Goal: Task Accomplishment & Management: Complete application form

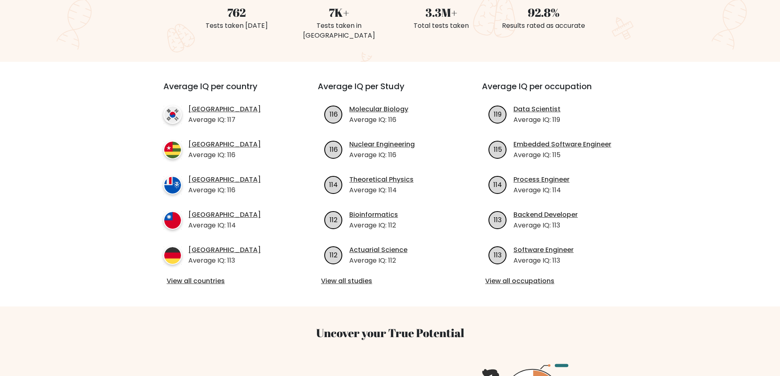
scroll to position [237, 0]
click at [232, 149] on p "Average IQ: 116" at bounding box center [224, 154] width 72 height 10
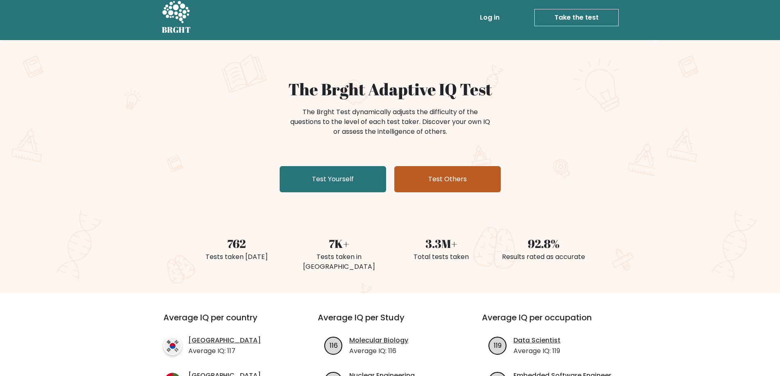
scroll to position [0, 0]
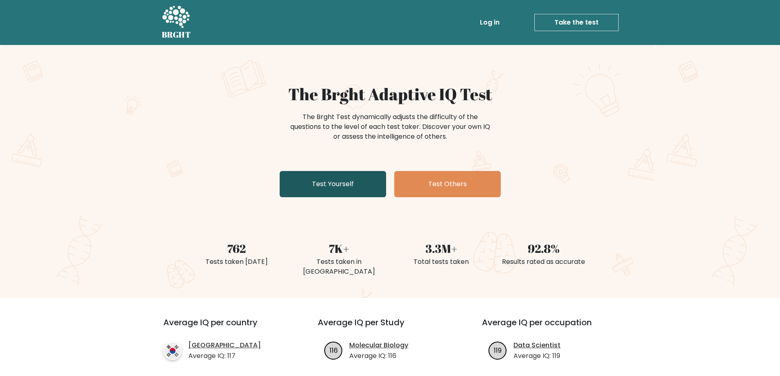
click at [334, 183] on link "Test Yourself" at bounding box center [333, 184] width 106 height 26
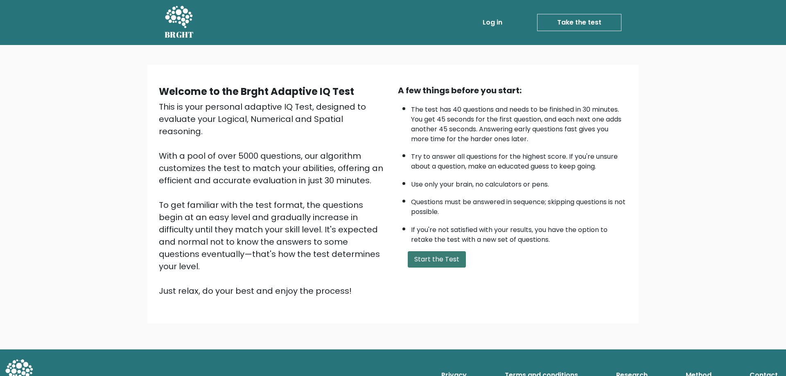
click at [444, 259] on button "Start the Test" at bounding box center [437, 259] width 58 height 16
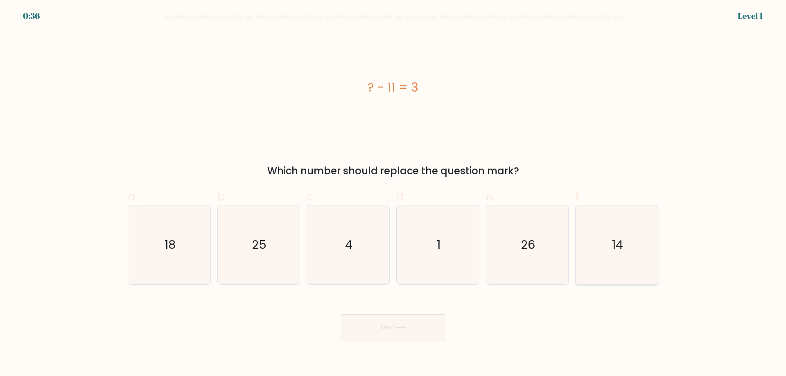
click at [584, 256] on icon "14" at bounding box center [616, 245] width 79 height 79
click at [394, 194] on input "f. 14" at bounding box center [393, 190] width 0 height 5
radio input "true"
click at [391, 331] on button "Next" at bounding box center [393, 328] width 106 height 26
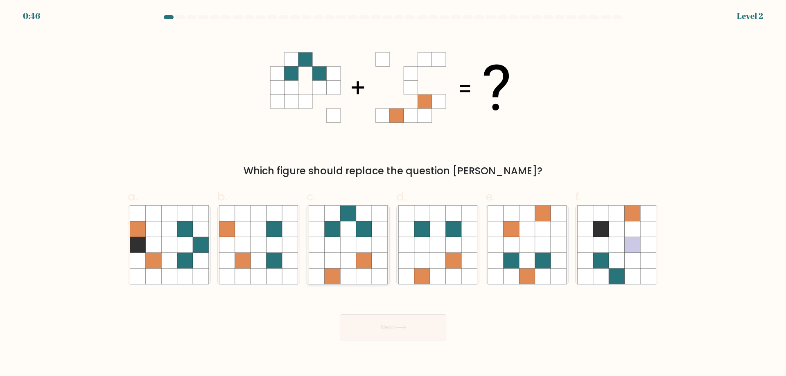
click at [364, 234] on icon at bounding box center [364, 230] width 16 height 16
click at [393, 194] on input "c." at bounding box center [393, 190] width 0 height 5
radio input "true"
click at [389, 327] on button "Next" at bounding box center [393, 328] width 106 height 26
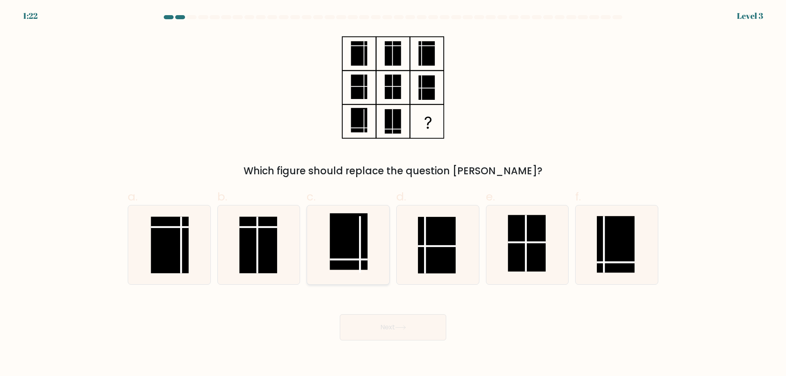
click at [344, 244] on rect at bounding box center [349, 241] width 38 height 57
click at [393, 194] on input "c." at bounding box center [393, 190] width 0 height 5
radio input "true"
click at [620, 253] on rect at bounding box center [616, 244] width 38 height 57
click at [394, 194] on input "f." at bounding box center [393, 190] width 0 height 5
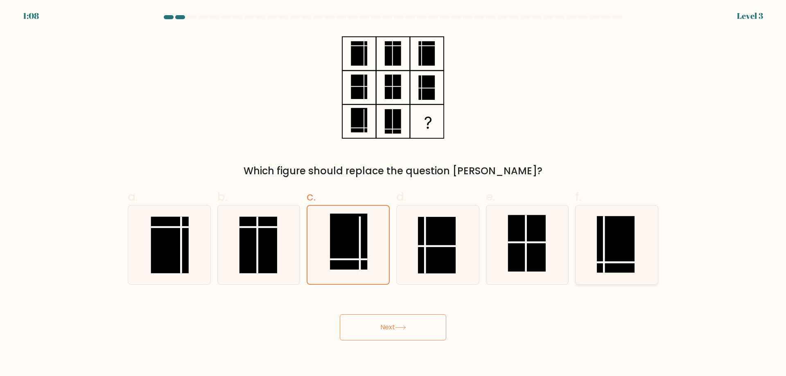
radio input "true"
click at [406, 330] on icon at bounding box center [400, 328] width 11 height 5
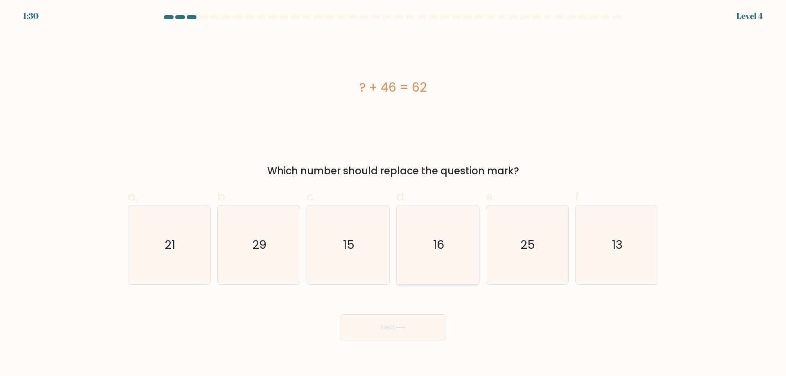
click at [437, 248] on text "16" at bounding box center [438, 245] width 11 height 16
click at [394, 194] on input "d. 16" at bounding box center [393, 190] width 0 height 5
radio input "true"
click at [412, 329] on button "Next" at bounding box center [393, 328] width 106 height 26
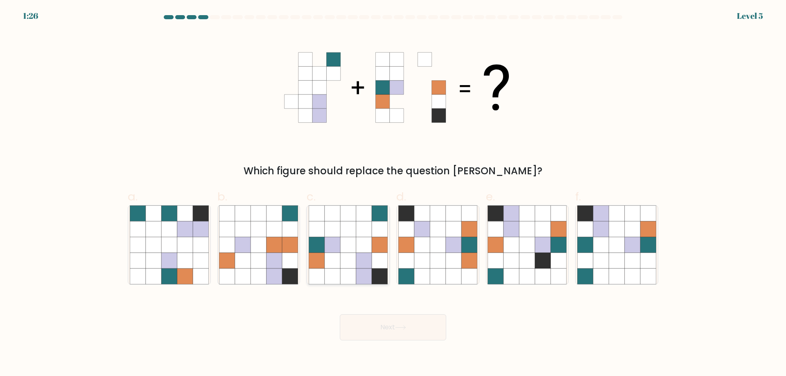
click at [336, 257] on icon at bounding box center [333, 261] width 16 height 16
click at [393, 194] on input "c." at bounding box center [393, 190] width 0 height 5
radio input "true"
click at [421, 326] on button "Next" at bounding box center [393, 328] width 106 height 26
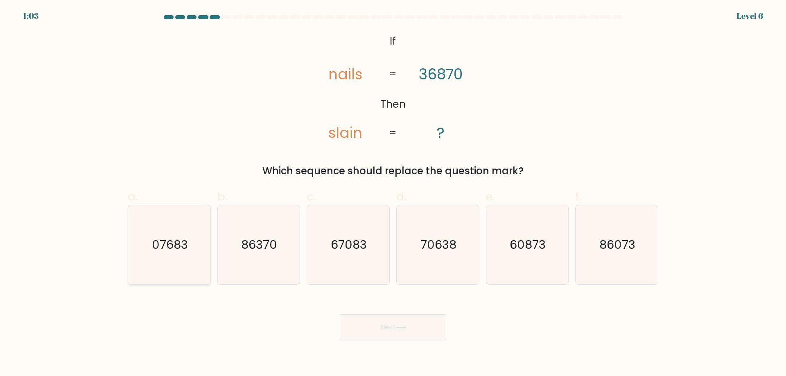
click at [181, 245] on text "07683" at bounding box center [170, 245] width 36 height 16
click at [393, 194] on input "a. 07683" at bounding box center [393, 190] width 0 height 5
radio input "true"
click at [368, 327] on button "Next" at bounding box center [393, 328] width 106 height 26
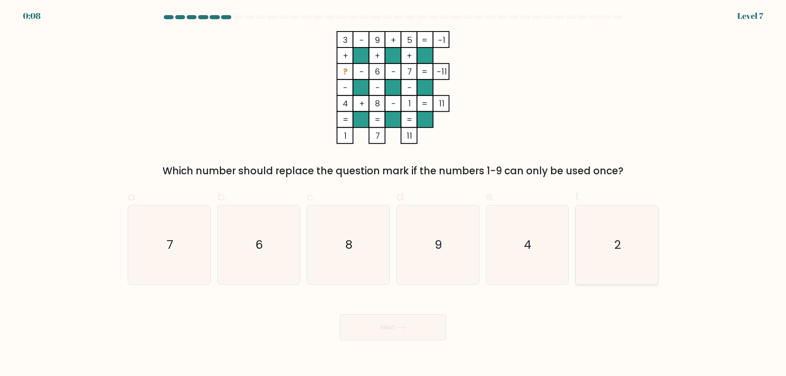
click at [630, 252] on icon "2" at bounding box center [616, 245] width 79 height 79
click at [394, 194] on input "f. 2" at bounding box center [393, 190] width 0 height 5
radio input "true"
click at [412, 330] on button "Next" at bounding box center [393, 328] width 106 height 26
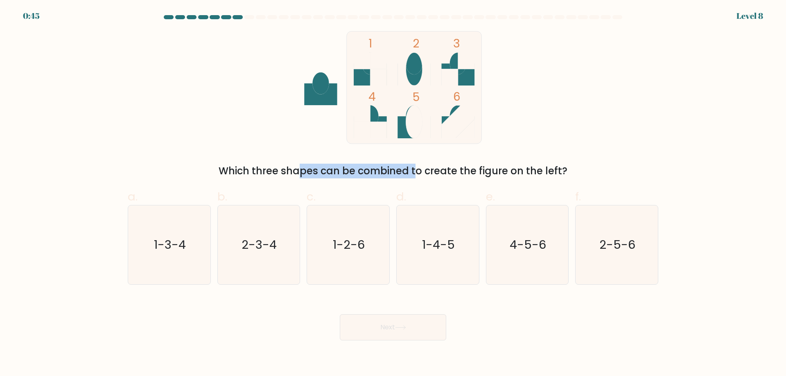
drag, startPoint x: 227, startPoint y: 173, endPoint x: 342, endPoint y: 169, distance: 114.3
click at [342, 169] on div "Which three shapes can be combined to create the figure on the left?" at bounding box center [393, 171] width 521 height 15
click at [384, 168] on div "Which three shapes can be combined to create the figure on the left?" at bounding box center [393, 171] width 521 height 15
click at [181, 245] on text "1-3-4" at bounding box center [170, 245] width 32 height 16
click at [393, 194] on input "a. 1-3-4" at bounding box center [393, 190] width 0 height 5
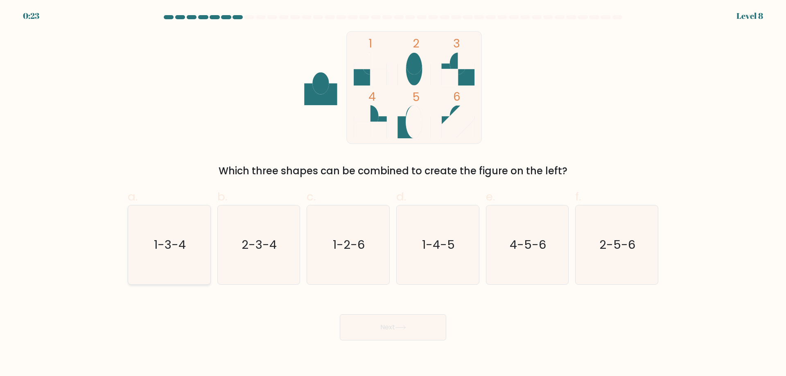
radio input "true"
click at [403, 328] on icon at bounding box center [400, 328] width 11 height 5
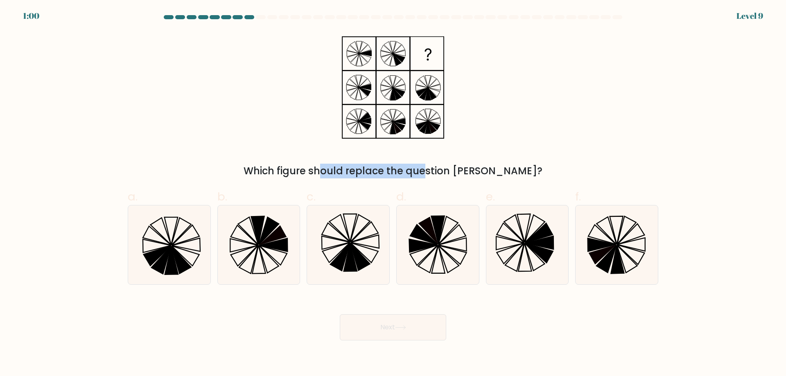
drag, startPoint x: 284, startPoint y: 167, endPoint x: 378, endPoint y: 172, distance: 94.3
click at [378, 172] on div "Which figure should replace the question mark?" at bounding box center [393, 171] width 521 height 15
click at [435, 172] on div "Which figure should replace the question mark?" at bounding box center [393, 171] width 521 height 15
click at [358, 255] on icon at bounding box center [361, 256] width 20 height 27
click at [393, 194] on input "c." at bounding box center [393, 190] width 0 height 5
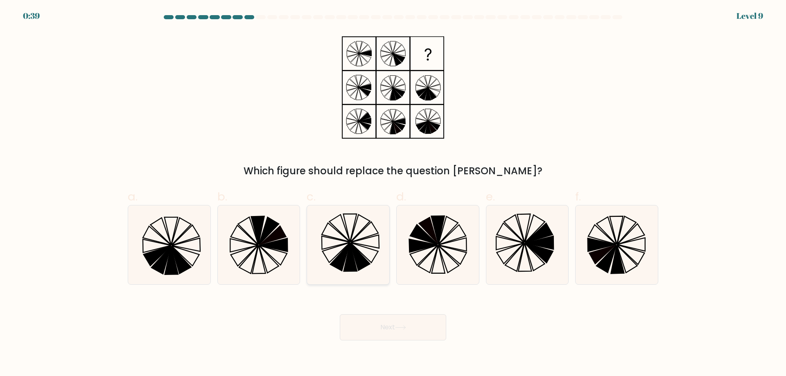
radio input "true"
click at [385, 329] on button "Next" at bounding box center [393, 328] width 106 height 26
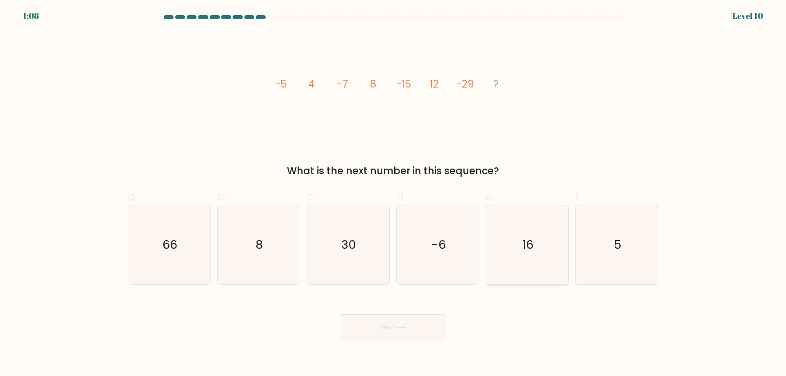
click at [524, 238] on text "16" at bounding box center [528, 245] width 11 height 16
click at [394, 194] on input "e. 16" at bounding box center [393, 190] width 0 height 5
radio input "true"
click at [379, 329] on button "Next" at bounding box center [393, 328] width 106 height 26
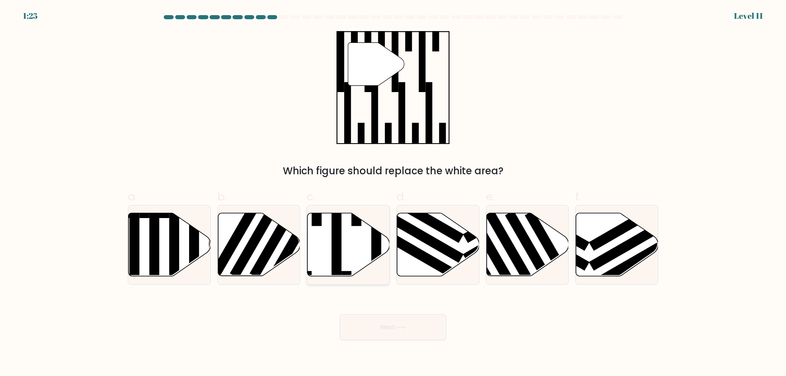
click at [344, 248] on icon at bounding box center [349, 244] width 82 height 63
click at [393, 194] on input "c." at bounding box center [393, 190] width 0 height 5
radio input "true"
click at [405, 328] on icon at bounding box center [401, 328] width 10 height 4
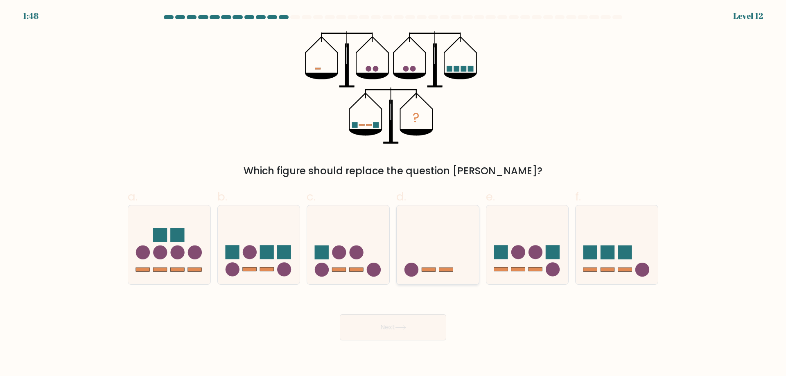
click at [439, 251] on icon at bounding box center [438, 245] width 82 height 68
click at [394, 194] on input "d." at bounding box center [393, 190] width 0 height 5
radio input "true"
click at [399, 332] on button "Next" at bounding box center [393, 328] width 106 height 26
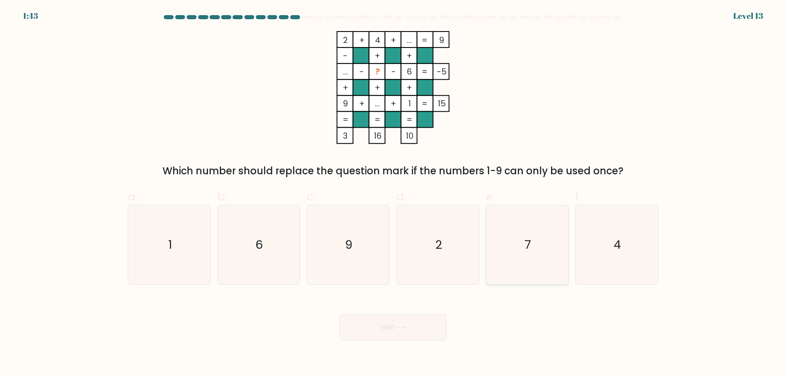
click at [529, 226] on icon "7" at bounding box center [527, 245] width 79 height 79
click at [394, 194] on input "e. 7" at bounding box center [393, 190] width 0 height 5
radio input "true"
click at [392, 326] on button "Next" at bounding box center [393, 328] width 106 height 26
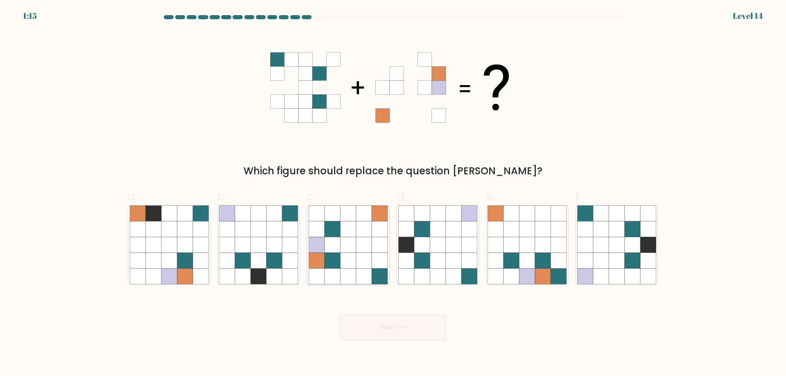
click at [349, 236] on icon at bounding box center [348, 230] width 16 height 16
click at [393, 194] on input "c." at bounding box center [393, 190] width 0 height 5
radio input "true"
click at [402, 328] on icon at bounding box center [400, 328] width 11 height 5
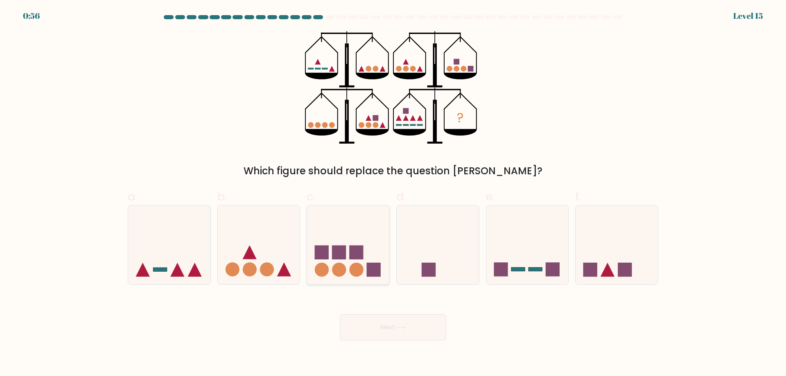
click at [355, 263] on icon at bounding box center [348, 245] width 82 height 68
click at [393, 194] on input "c." at bounding box center [393, 190] width 0 height 5
radio input "true"
click at [396, 323] on button "Next" at bounding box center [393, 328] width 106 height 26
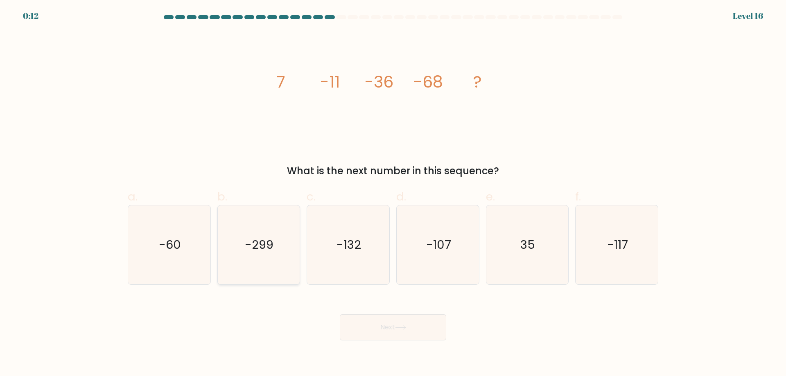
click at [253, 237] on text "-299" at bounding box center [259, 245] width 29 height 16
click at [393, 194] on input "b. -299" at bounding box center [393, 190] width 0 height 5
radio input "true"
click at [380, 318] on button "Next" at bounding box center [393, 328] width 106 height 26
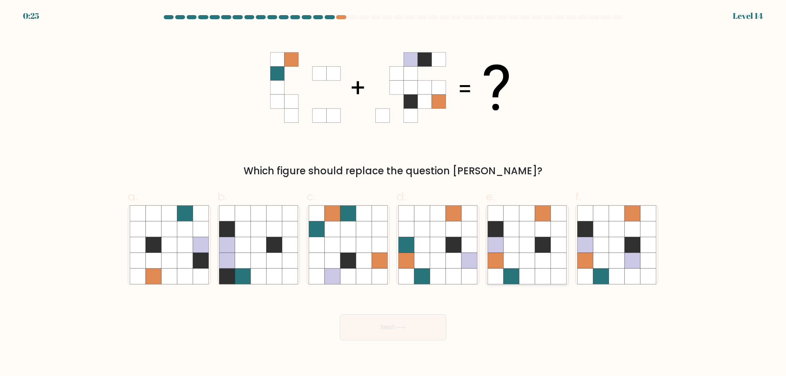
click at [526, 249] on icon at bounding box center [528, 245] width 16 height 16
click at [394, 194] on input "e." at bounding box center [393, 190] width 0 height 5
radio input "true"
click at [414, 331] on button "Next" at bounding box center [393, 328] width 106 height 26
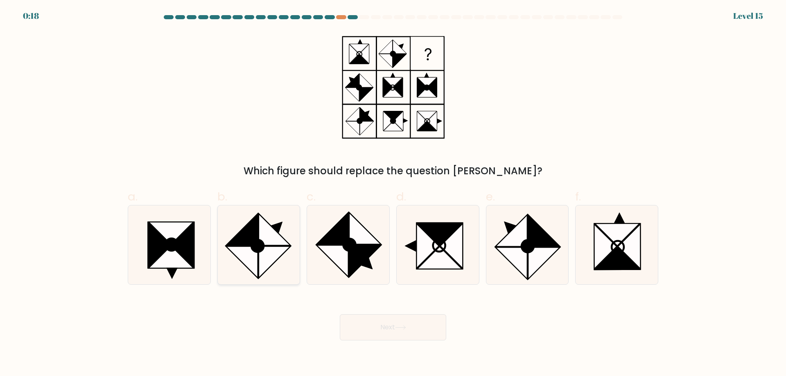
click at [244, 239] on icon at bounding box center [242, 230] width 32 height 32
click at [393, 194] on input "b." at bounding box center [393, 190] width 0 height 5
radio input "true"
click at [383, 320] on button "Next" at bounding box center [393, 328] width 106 height 26
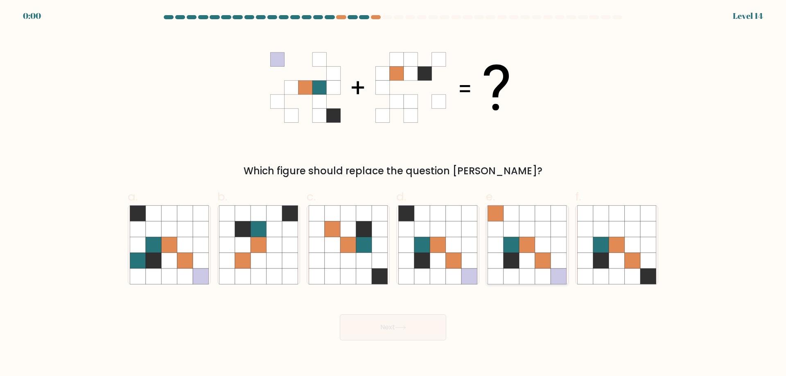
click at [520, 262] on icon at bounding box center [528, 261] width 16 height 16
click at [394, 194] on input "e." at bounding box center [393, 190] width 0 height 5
radio input "true"
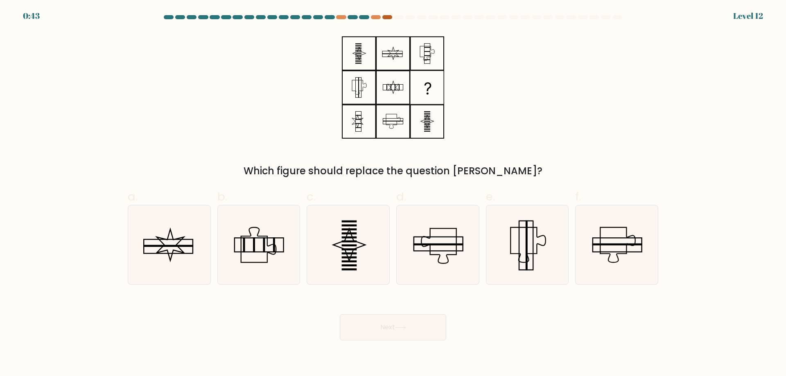
click at [389, 16] on div at bounding box center [388, 17] width 10 height 4
click at [365, 256] on icon at bounding box center [348, 245] width 79 height 79
click at [393, 194] on input "c." at bounding box center [393, 190] width 0 height 5
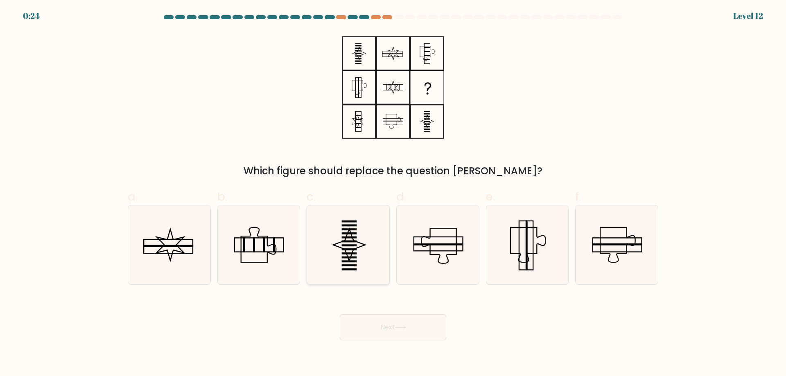
radio input "true"
click at [417, 330] on button "Next" at bounding box center [393, 328] width 106 height 26
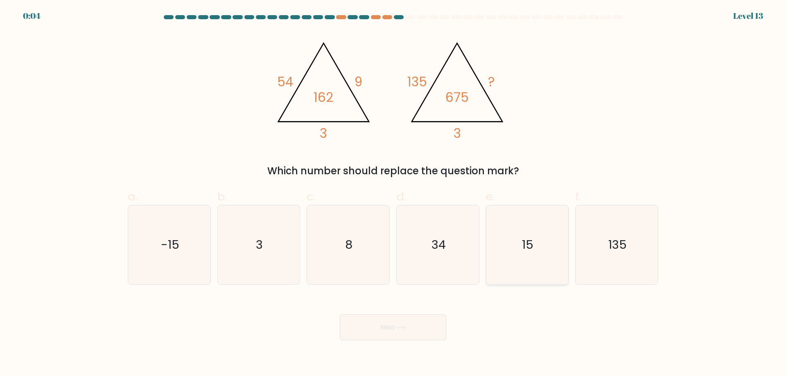
click at [528, 259] on icon "15" at bounding box center [527, 245] width 79 height 79
click at [394, 194] on input "e. 15" at bounding box center [393, 190] width 0 height 5
radio input "true"
click at [418, 321] on button "Next" at bounding box center [393, 328] width 106 height 26
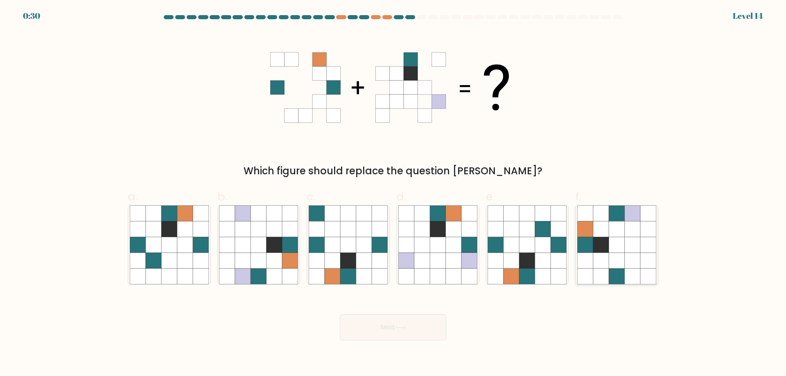
click at [610, 254] on icon at bounding box center [617, 261] width 16 height 16
click at [394, 194] on input "f." at bounding box center [393, 190] width 0 height 5
radio input "true"
click at [390, 338] on button "Next" at bounding box center [393, 328] width 106 height 26
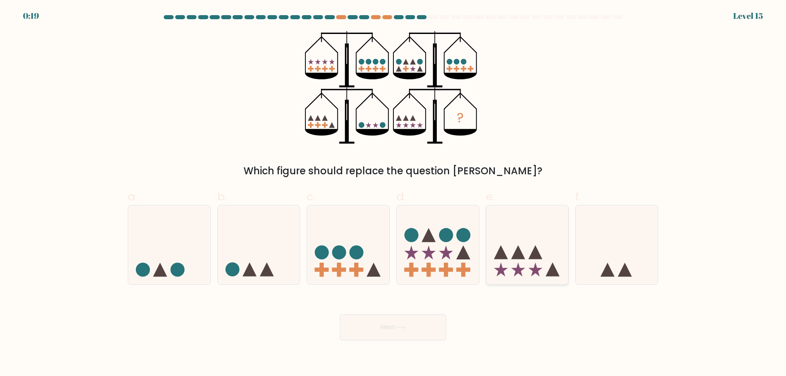
click at [518, 265] on icon at bounding box center [528, 245] width 82 height 68
click at [394, 194] on input "e." at bounding box center [393, 190] width 0 height 5
radio input "true"
click at [408, 324] on button "Next" at bounding box center [393, 328] width 106 height 26
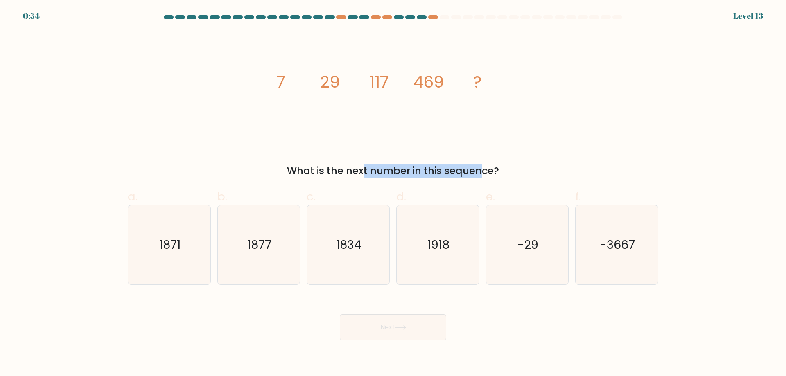
drag, startPoint x: 295, startPoint y: 165, endPoint x: 414, endPoint y: 175, distance: 119.2
click at [414, 175] on div "What is the next number in this sequence?" at bounding box center [393, 171] width 521 height 15
click at [460, 174] on div "What is the next number in this sequence?" at bounding box center [393, 171] width 521 height 15
click at [471, 236] on icon "1918" at bounding box center [437, 245] width 79 height 79
click at [394, 194] on input "d. 1918" at bounding box center [393, 190] width 0 height 5
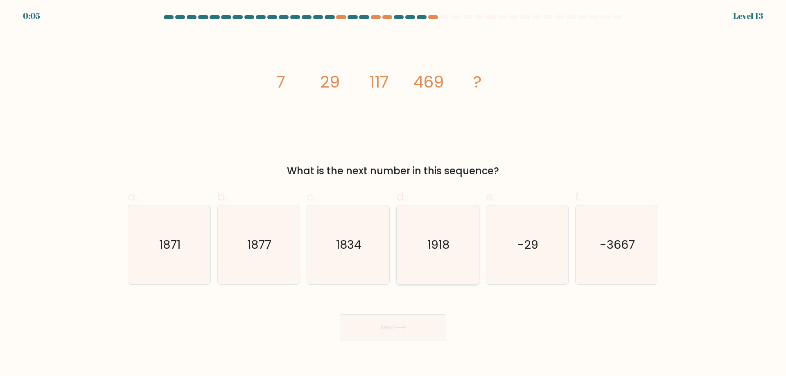
radio input "true"
click at [378, 334] on button "Next" at bounding box center [393, 328] width 106 height 26
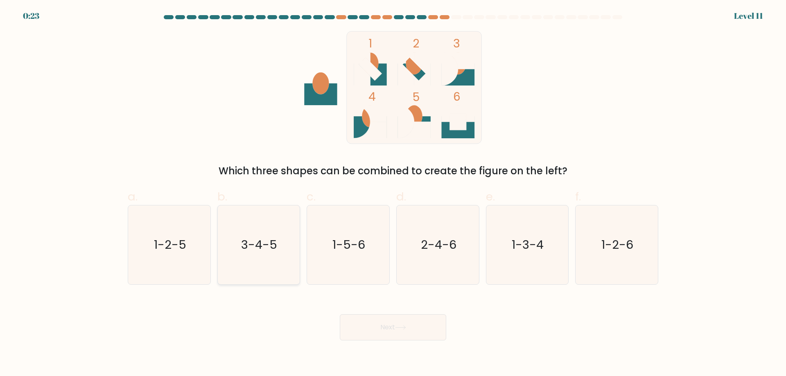
click at [274, 258] on icon "3-4-5" at bounding box center [258, 245] width 79 height 79
click at [393, 194] on input "b. 3-4-5" at bounding box center [393, 190] width 0 height 5
radio input "true"
click at [417, 320] on button "Next" at bounding box center [393, 328] width 106 height 26
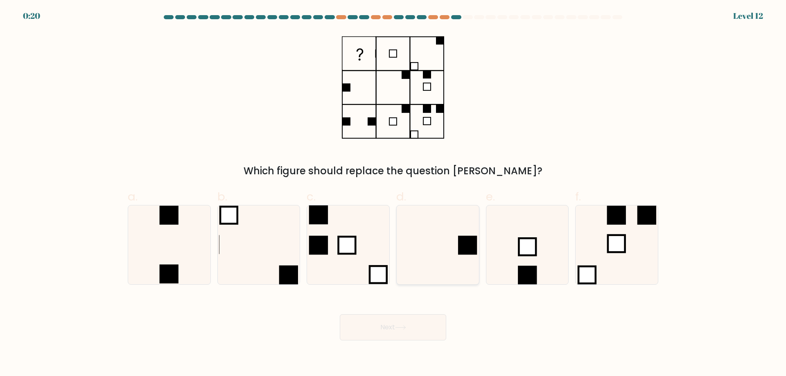
click at [431, 255] on icon at bounding box center [437, 245] width 79 height 79
click at [394, 194] on input "d." at bounding box center [393, 190] width 0 height 5
radio input "true"
click at [406, 328] on icon at bounding box center [400, 328] width 11 height 5
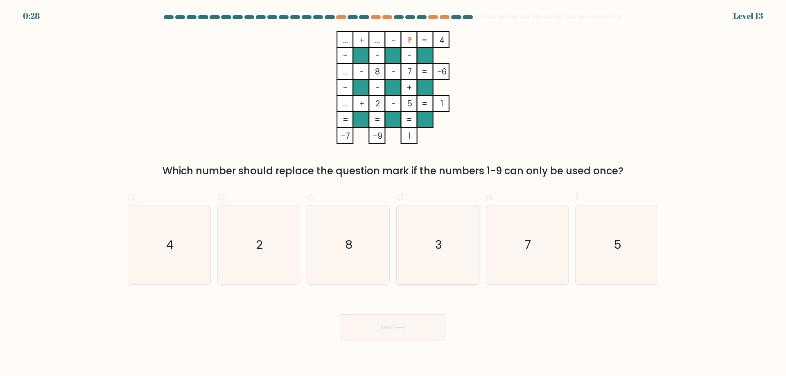
click at [433, 245] on icon "3" at bounding box center [437, 245] width 79 height 79
click at [394, 194] on input "d. 3" at bounding box center [393, 190] width 0 height 5
radio input "true"
click at [407, 334] on button "Next" at bounding box center [393, 328] width 106 height 26
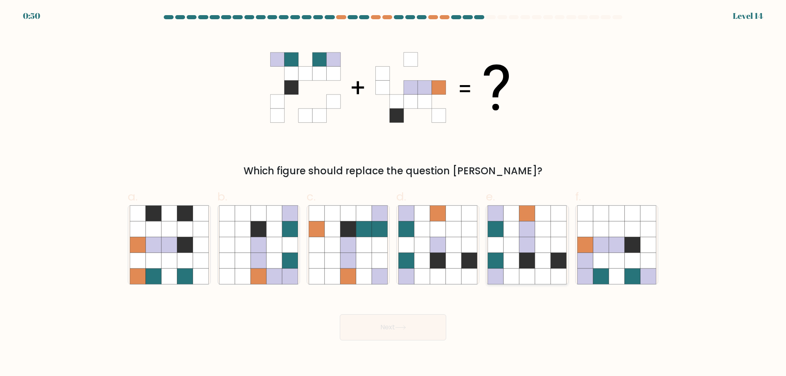
click at [537, 244] on icon at bounding box center [543, 245] width 16 height 16
click at [394, 194] on input "e." at bounding box center [393, 190] width 0 height 5
radio input "true"
click at [396, 327] on button "Next" at bounding box center [393, 328] width 106 height 26
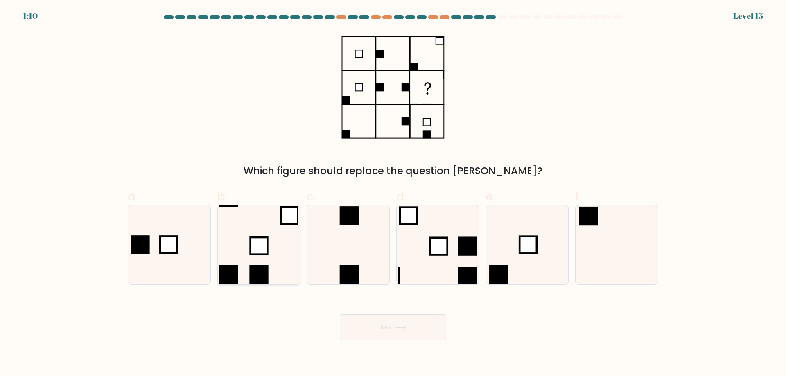
click at [273, 249] on icon at bounding box center [258, 245] width 79 height 79
click at [393, 194] on input "b." at bounding box center [393, 190] width 0 height 5
radio input "true"
click at [406, 325] on button "Next" at bounding box center [393, 328] width 106 height 26
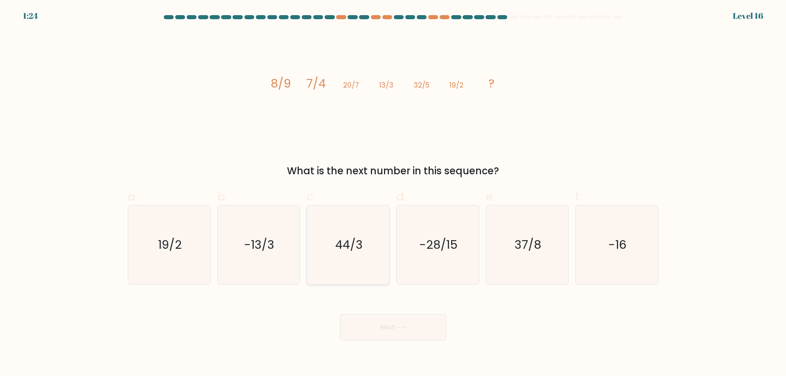
click at [375, 235] on icon "44/3" at bounding box center [348, 245] width 79 height 79
click at [393, 194] on input "c. 44/3" at bounding box center [393, 190] width 0 height 5
radio input "true"
click at [387, 337] on button "Next" at bounding box center [393, 328] width 106 height 26
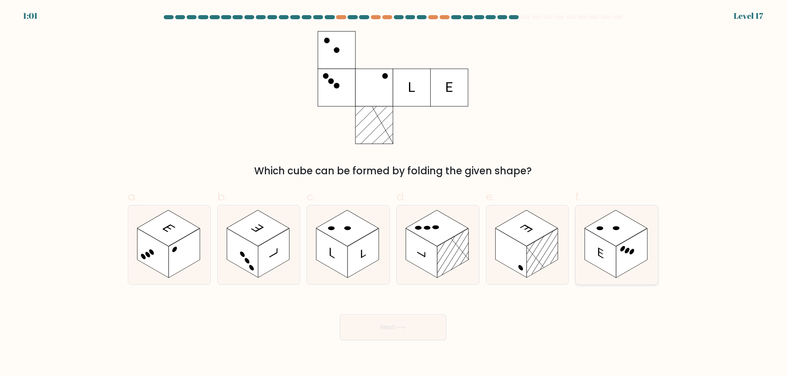
click at [613, 246] on rect at bounding box center [600, 254] width 31 height 50
click at [394, 194] on input "f." at bounding box center [393, 190] width 0 height 5
radio input "true"
click at [416, 328] on button "Next" at bounding box center [393, 328] width 106 height 26
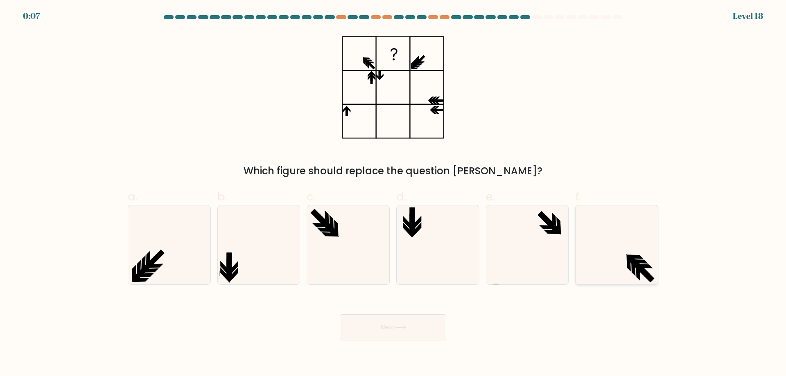
drag, startPoint x: 636, startPoint y: 273, endPoint x: 636, endPoint y: 265, distance: 7.8
click at [636, 265] on icon at bounding box center [616, 245] width 79 height 79
click at [394, 194] on input "f." at bounding box center [393, 190] width 0 height 5
radio input "true"
click at [636, 265] on icon at bounding box center [636, 265] width 18 height 18
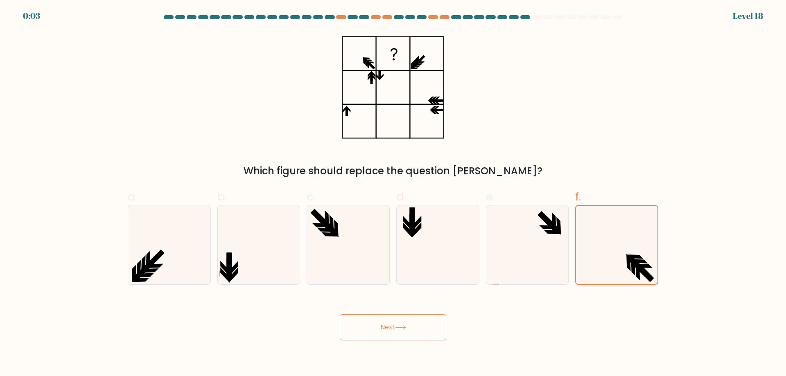
click at [394, 194] on input "f." at bounding box center [393, 190] width 0 height 5
click at [408, 322] on button "Next" at bounding box center [393, 328] width 106 height 26
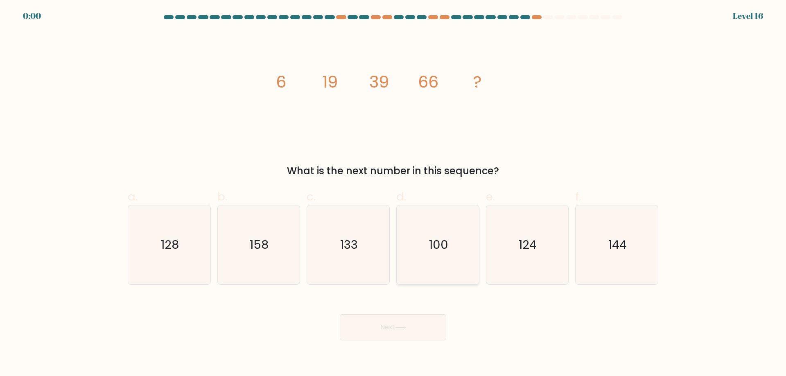
click at [455, 250] on icon "100" at bounding box center [437, 245] width 79 height 79
click at [394, 194] on input "d. 100" at bounding box center [393, 190] width 0 height 5
radio input "true"
click at [394, 334] on button "Next" at bounding box center [393, 328] width 106 height 26
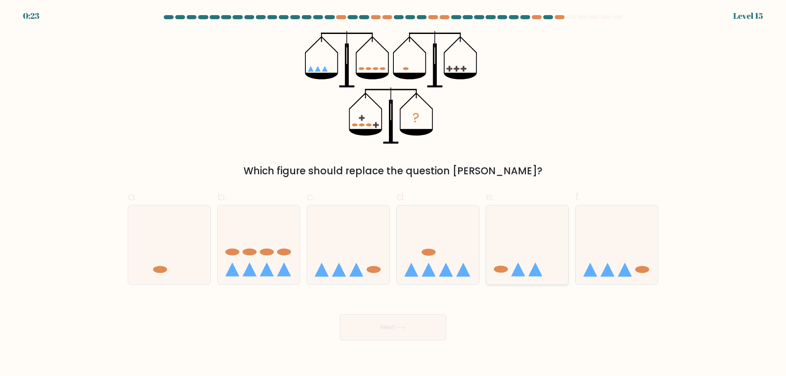
click at [530, 249] on icon at bounding box center [528, 245] width 82 height 68
click at [394, 194] on input "e." at bounding box center [393, 190] width 0 height 5
radio input "true"
click at [414, 324] on button "Next" at bounding box center [393, 328] width 106 height 26
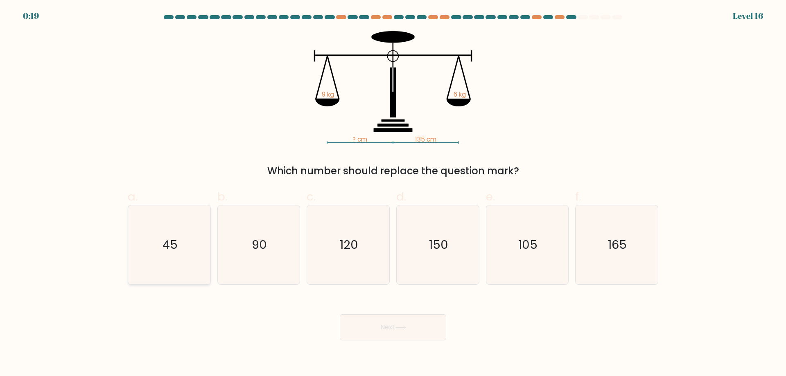
click at [167, 249] on text "45" at bounding box center [170, 245] width 15 height 16
click at [393, 194] on input "a. 45" at bounding box center [393, 190] width 0 height 5
radio input "true"
click at [419, 324] on button "Next" at bounding box center [393, 328] width 106 height 26
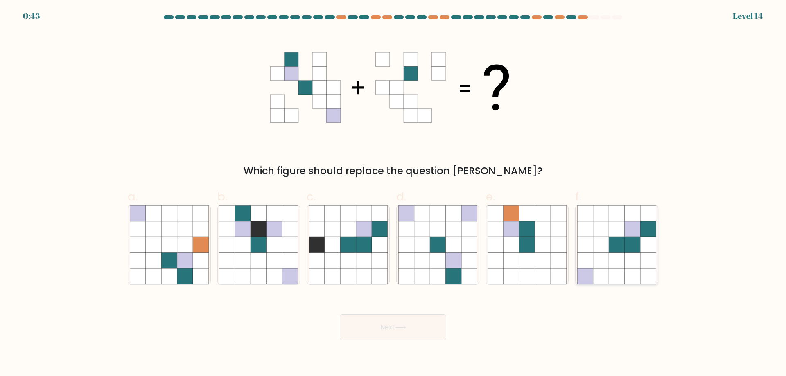
click at [610, 261] on icon at bounding box center [617, 261] width 16 height 16
click at [394, 194] on input "f." at bounding box center [393, 190] width 0 height 5
radio input "true"
click at [394, 321] on button "Next" at bounding box center [393, 328] width 106 height 26
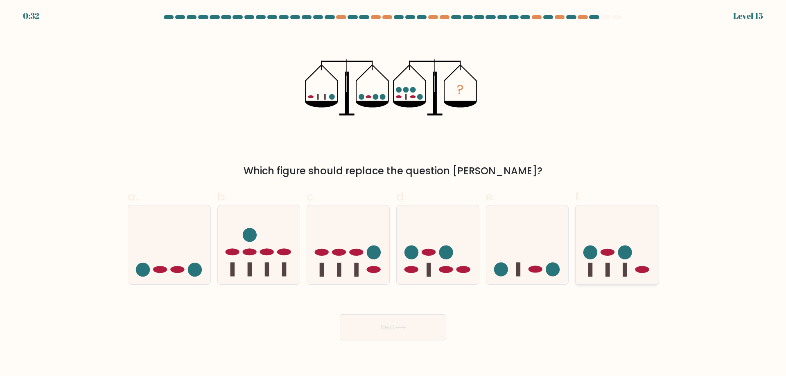
click at [615, 263] on icon at bounding box center [617, 245] width 82 height 68
click at [394, 194] on input "f." at bounding box center [393, 190] width 0 height 5
radio input "true"
click at [414, 326] on button "Next" at bounding box center [393, 328] width 106 height 26
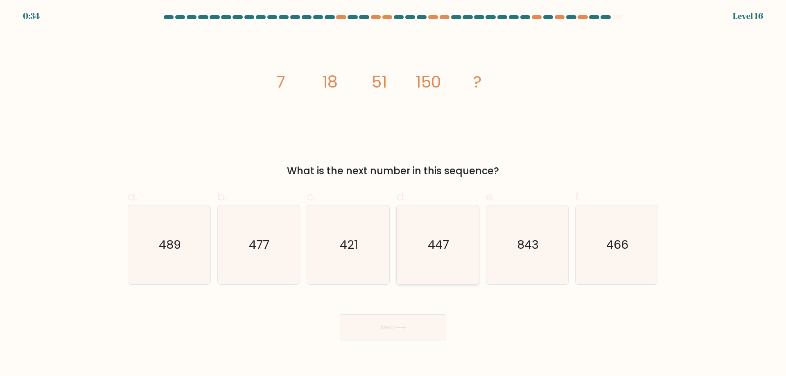
click at [444, 240] on text "447" at bounding box center [438, 245] width 21 height 16
click at [394, 194] on input "d. 447" at bounding box center [393, 190] width 0 height 5
radio input "true"
click at [376, 326] on button "Next" at bounding box center [393, 328] width 106 height 26
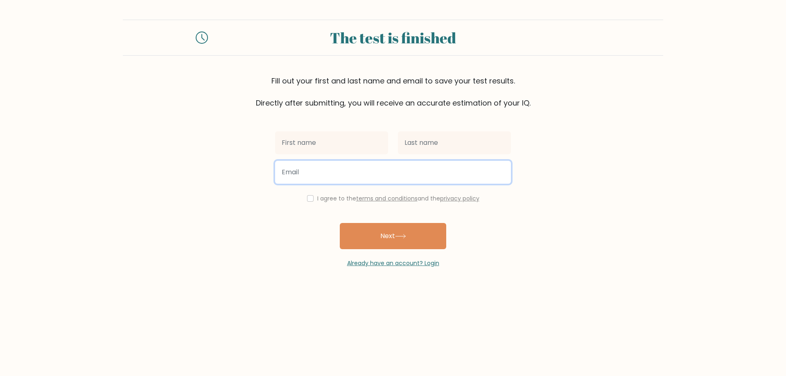
click at [312, 174] on input "email" at bounding box center [393, 172] width 236 height 23
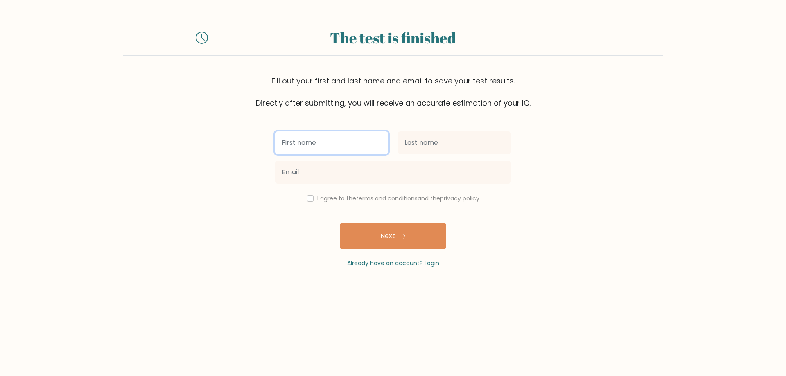
click at [315, 136] on input "text" at bounding box center [331, 142] width 113 height 23
type input "[PERSON_NAME]"
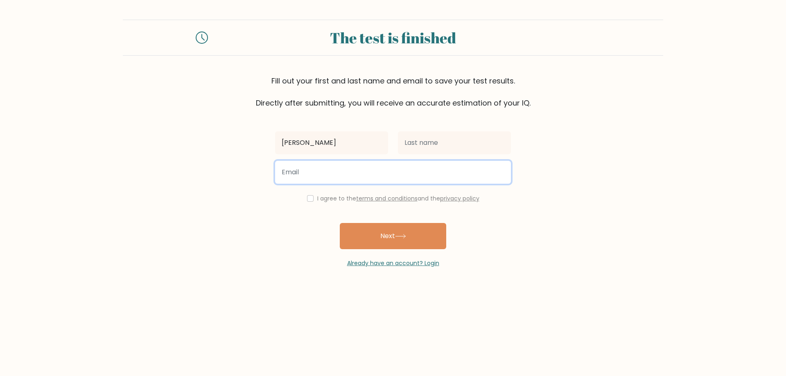
click at [326, 177] on input "email" at bounding box center [393, 172] width 236 height 23
paste input "[EMAIL_ADDRESS][DOMAIN_NAME]"
type input "[EMAIL_ADDRESS][DOMAIN_NAME]"
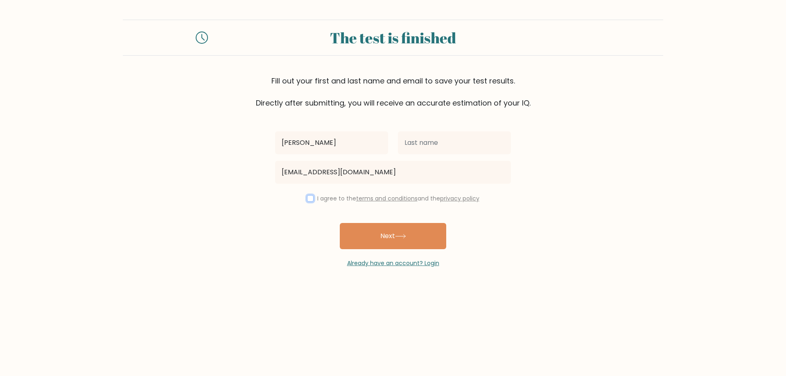
click at [307, 200] on input "checkbox" at bounding box center [310, 198] width 7 height 7
checkbox input "true"
click at [374, 235] on button "Next" at bounding box center [393, 236] width 106 height 26
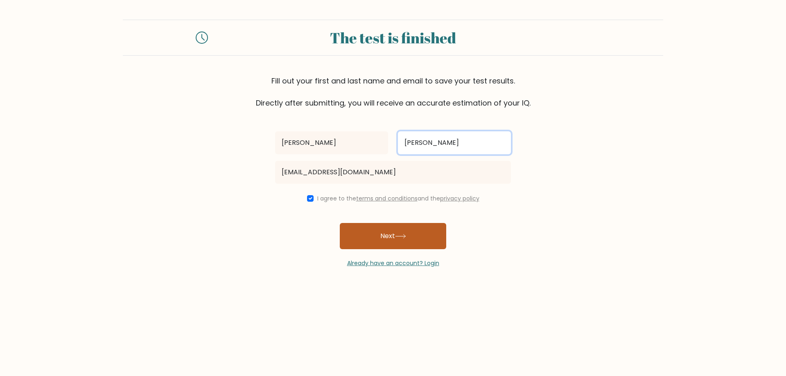
type input "mathers"
click at [362, 230] on button "Next" at bounding box center [393, 236] width 106 height 26
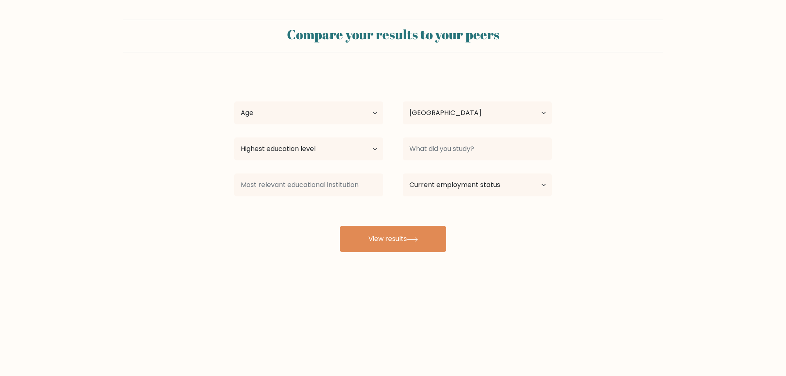
select select "PT"
click at [391, 235] on button "View results" at bounding box center [393, 239] width 106 height 26
click at [332, 110] on select "Age Under [DEMOGRAPHIC_DATA] [DEMOGRAPHIC_DATA] [DEMOGRAPHIC_DATA] [DEMOGRAPHIC…" at bounding box center [308, 113] width 149 height 23
click at [234, 102] on select "Age Under [DEMOGRAPHIC_DATA] [DEMOGRAPHIC_DATA] [DEMOGRAPHIC_DATA] [DEMOGRAPHIC…" at bounding box center [308, 113] width 149 height 23
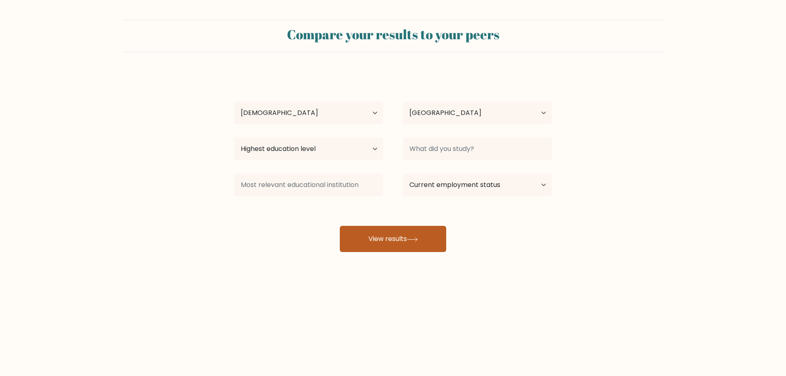
click at [398, 229] on button "View results" at bounding box center [393, 239] width 106 height 26
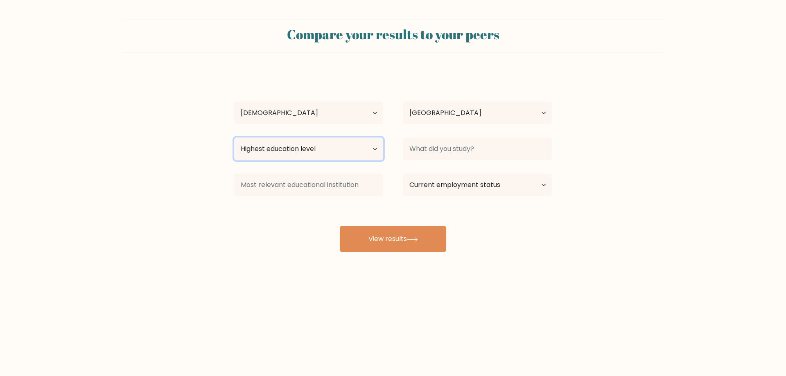
click at [374, 147] on select "Highest education level No schooling Primary Lower Secondary Upper Secondary Oc…" at bounding box center [308, 149] width 149 height 23
click at [307, 114] on select "Age Under [DEMOGRAPHIC_DATA] [DEMOGRAPHIC_DATA] [DEMOGRAPHIC_DATA] [DEMOGRAPHIC…" at bounding box center [308, 113] width 149 height 23
select select "25_34"
click at [234, 102] on select "Age Under [DEMOGRAPHIC_DATA] [DEMOGRAPHIC_DATA] [DEMOGRAPHIC_DATA] [DEMOGRAPHIC…" at bounding box center [308, 113] width 149 height 23
click at [327, 151] on select "Highest education level No schooling Primary Lower Secondary Upper Secondary Oc…" at bounding box center [308, 149] width 149 height 23
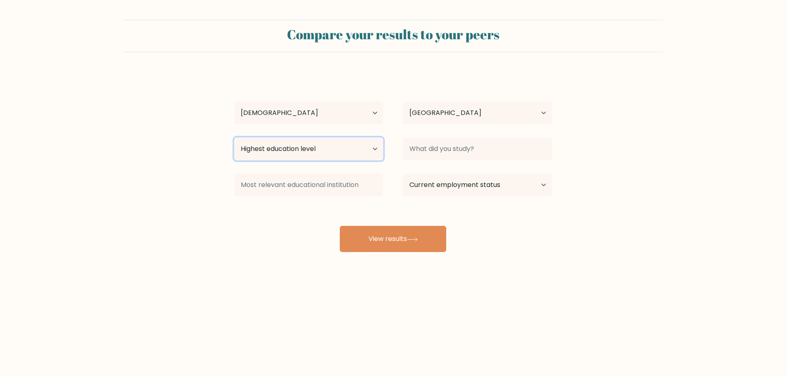
select select "upper_secondary"
click at [234, 138] on select "Highest education level No schooling Primary Lower Secondary Upper Secondary Oc…" at bounding box center [308, 149] width 149 height 23
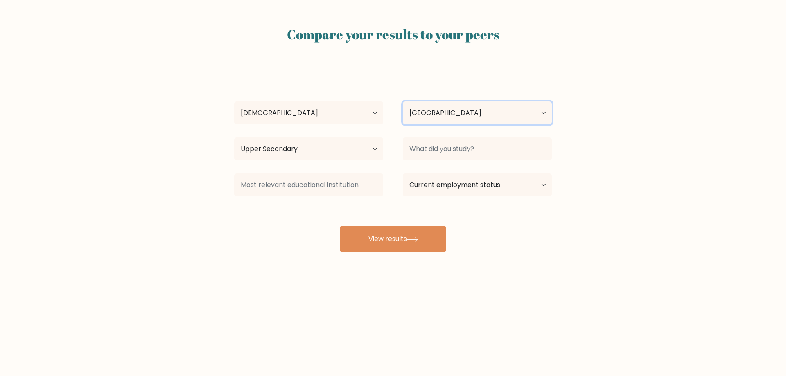
click at [467, 113] on select "Country [GEOGRAPHIC_DATA] [GEOGRAPHIC_DATA] [GEOGRAPHIC_DATA] [US_STATE] [GEOGR…" at bounding box center [477, 113] width 149 height 23
click at [466, 113] on select "Country [GEOGRAPHIC_DATA] [GEOGRAPHIC_DATA] [GEOGRAPHIC_DATA] [US_STATE] [GEOGR…" at bounding box center [477, 113] width 149 height 23
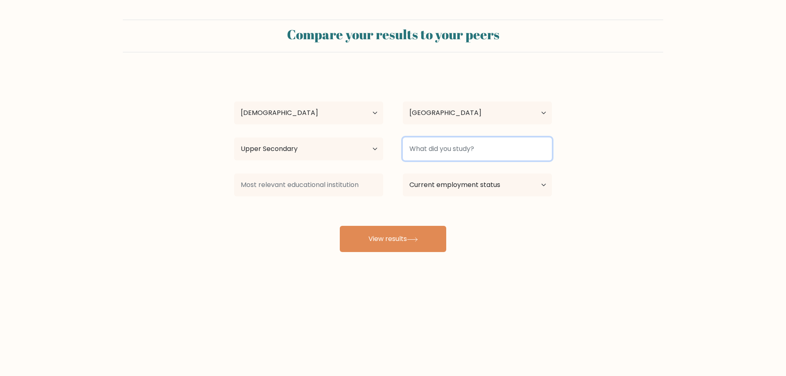
click at [491, 147] on input at bounding box center [477, 149] width 149 height 23
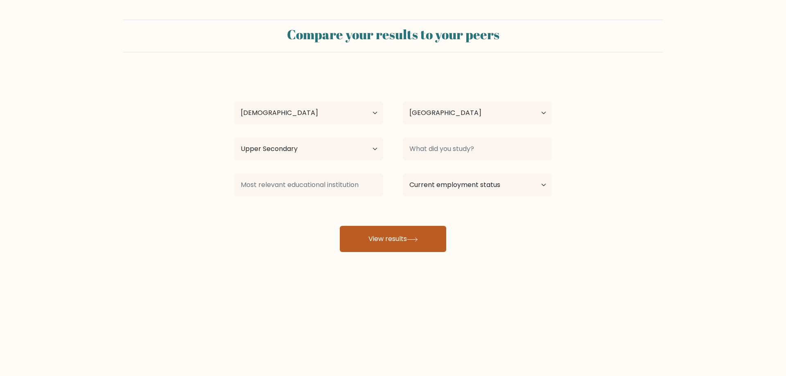
click at [414, 240] on icon at bounding box center [413, 240] width 10 height 4
type input "cience"
click at [386, 242] on button "View results" at bounding box center [393, 239] width 106 height 26
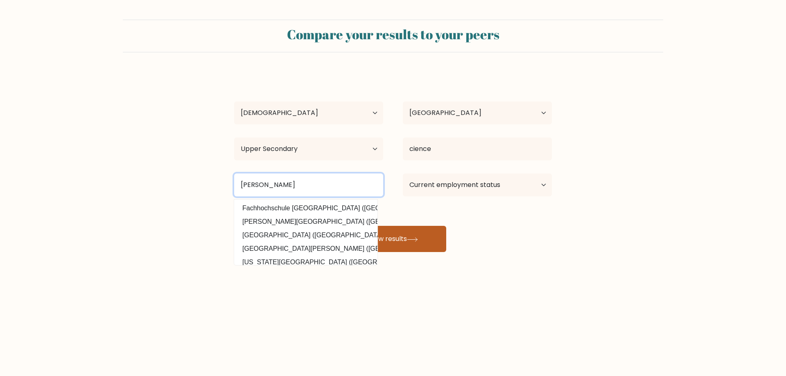
type input "[PERSON_NAME]"
click at [423, 234] on button "View results" at bounding box center [393, 239] width 106 height 26
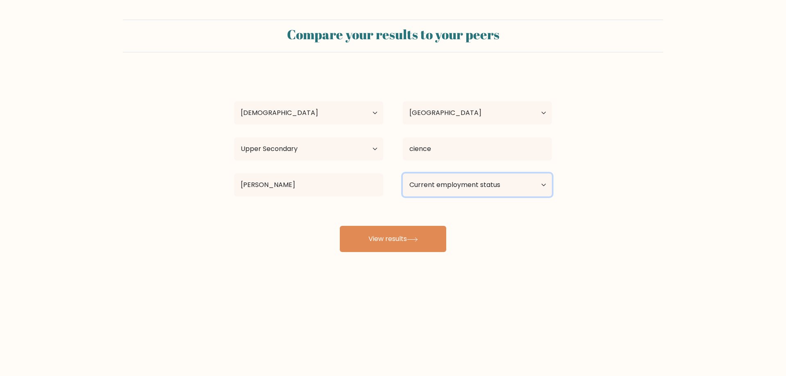
click at [493, 179] on select "Current employment status Employed Student Retired Other / prefer not to answer" at bounding box center [477, 185] width 149 height 23
select select "employed"
click at [403, 174] on select "Current employment status Employed Student Retired Other / prefer not to answer" at bounding box center [477, 185] width 149 height 23
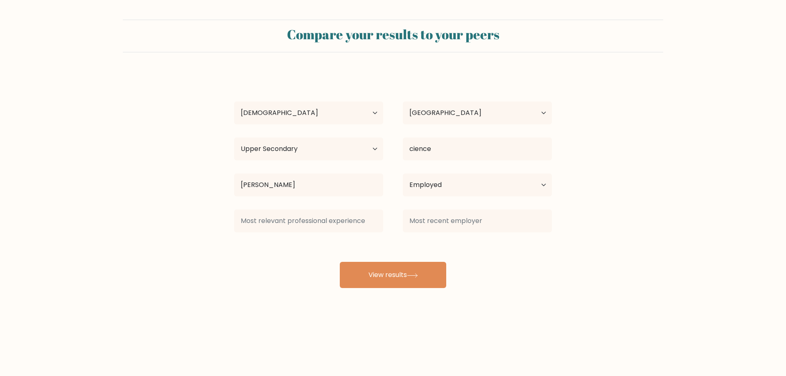
click at [344, 233] on div at bounding box center [308, 220] width 169 height 29
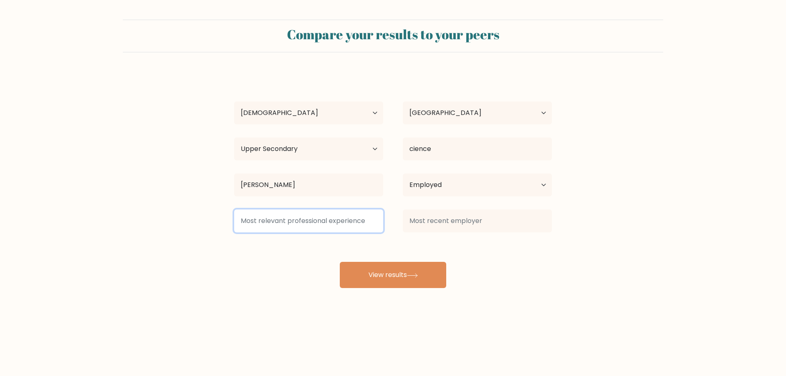
click at [320, 227] on input at bounding box center [308, 221] width 149 height 23
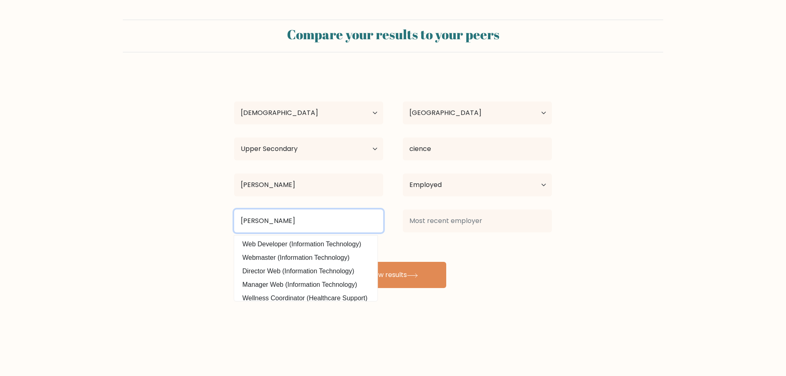
type input "[PERSON_NAME]"
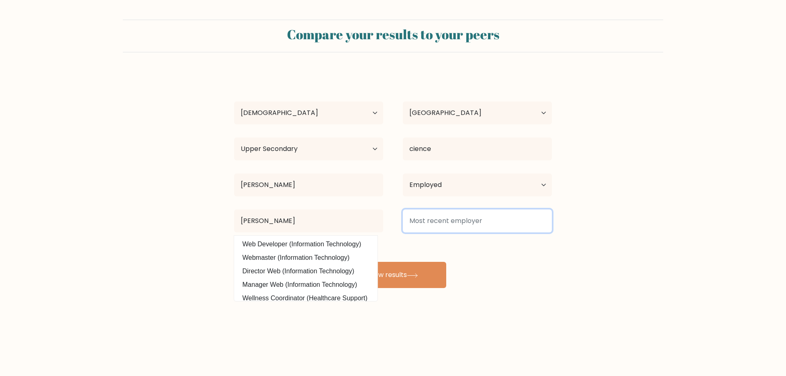
click at [438, 222] on input at bounding box center [477, 221] width 149 height 23
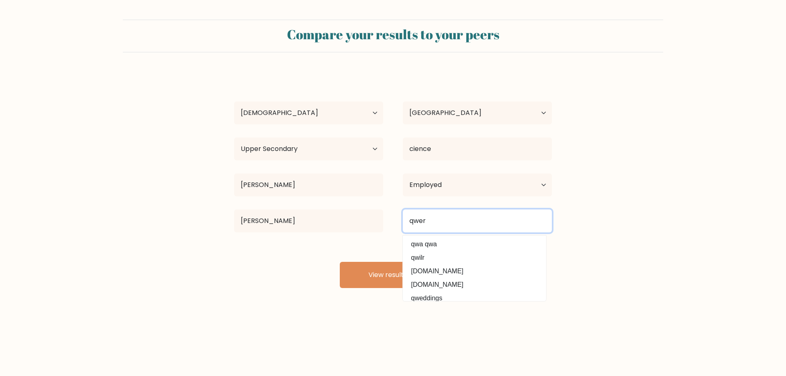
type input "qwer"
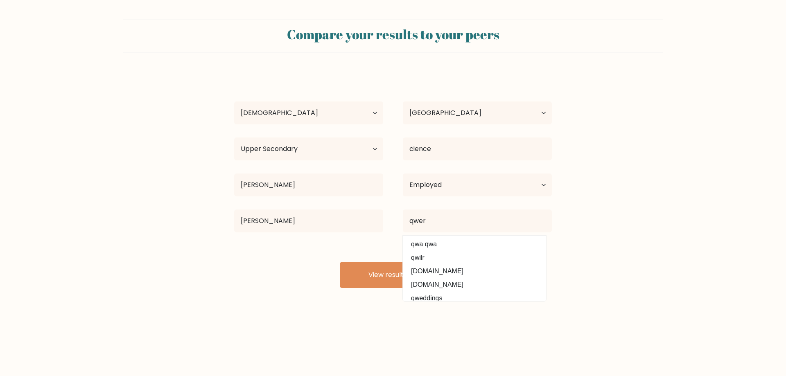
click at [319, 287] on div "[PERSON_NAME] Age Under [DEMOGRAPHIC_DATA] [DEMOGRAPHIC_DATA] [DEMOGRAPHIC_DATA…" at bounding box center [393, 180] width 328 height 216
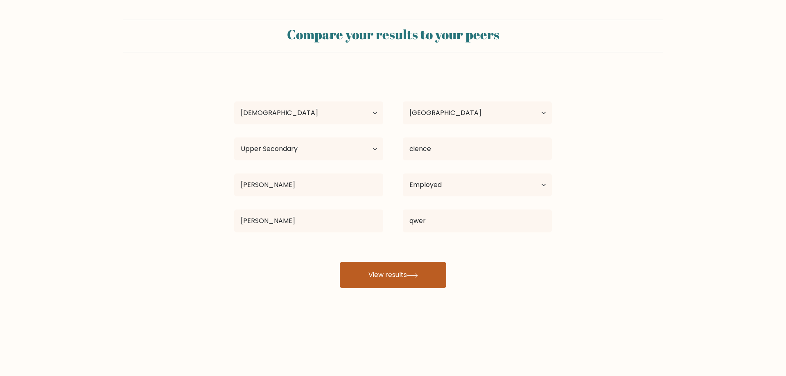
click at [411, 279] on button "View results" at bounding box center [393, 275] width 106 height 26
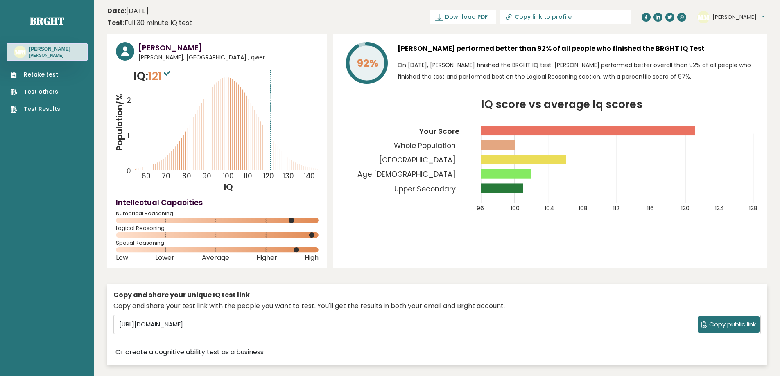
click at [27, 75] on link "Retake test" at bounding box center [36, 74] width 50 height 9
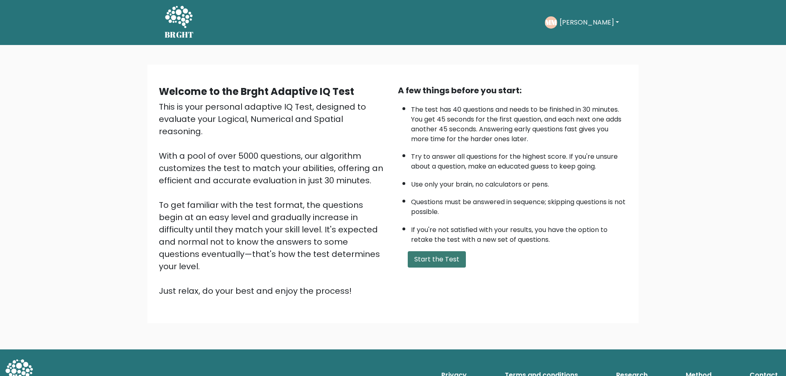
click at [441, 263] on button "Start the Test" at bounding box center [437, 259] width 58 height 16
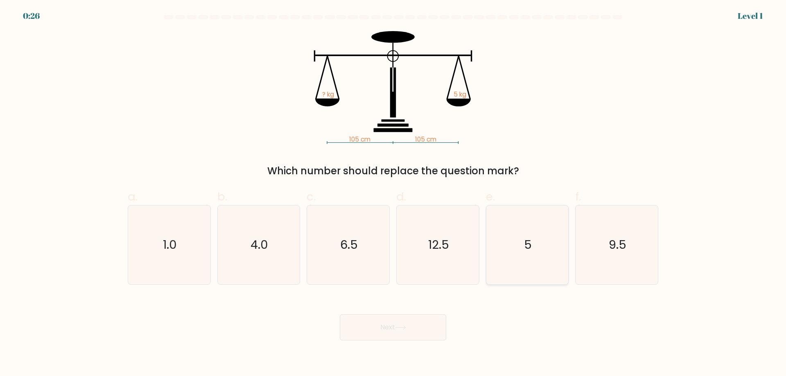
click at [542, 266] on icon "5" at bounding box center [527, 245] width 79 height 79
click at [394, 194] on input "e. 5" at bounding box center [393, 190] width 0 height 5
radio input "true"
click at [378, 328] on button "Next" at bounding box center [393, 328] width 106 height 26
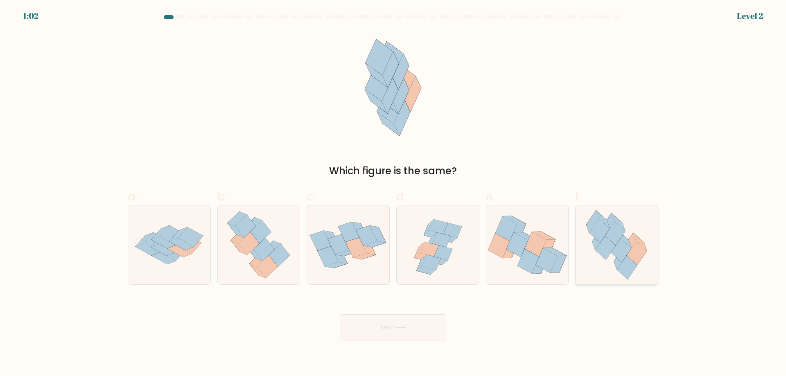
click at [643, 249] on icon at bounding box center [637, 254] width 20 height 24
click at [394, 194] on input "f." at bounding box center [393, 190] width 0 height 5
radio input "true"
click at [400, 324] on button "Next" at bounding box center [393, 328] width 106 height 26
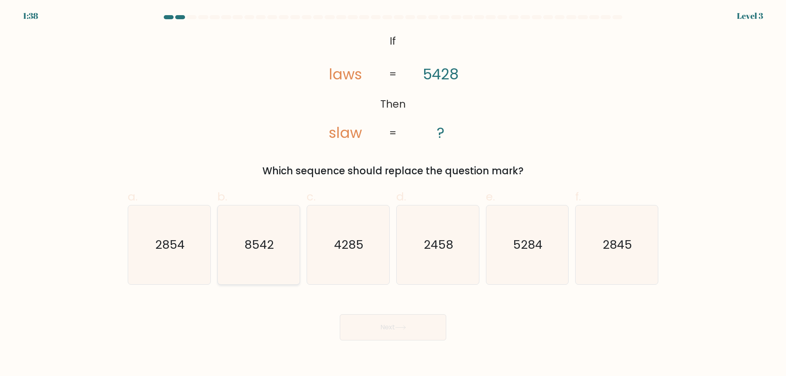
click at [247, 273] on icon "8542" at bounding box center [258, 245] width 79 height 79
click at [393, 194] on input "b. 8542" at bounding box center [393, 190] width 0 height 5
radio input "true"
click at [388, 332] on button "Next" at bounding box center [393, 328] width 106 height 26
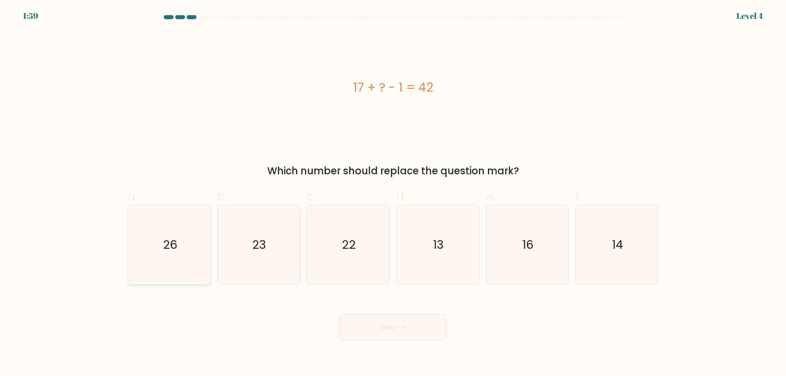
click at [171, 265] on icon "26" at bounding box center [169, 245] width 79 height 79
click at [393, 194] on input "a. 26" at bounding box center [393, 190] width 0 height 5
radio input "true"
click at [376, 323] on button "Next" at bounding box center [393, 328] width 106 height 26
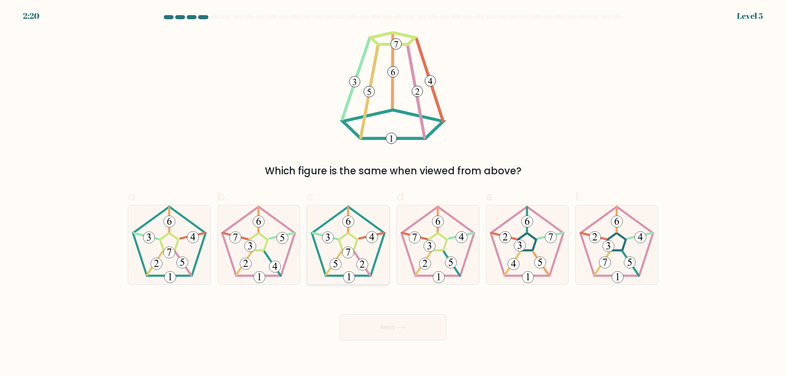
click at [351, 256] on 422 at bounding box center [347, 252] width 11 height 11
click at [393, 194] on input "c." at bounding box center [393, 190] width 0 height 5
radio input "true"
click at [367, 329] on button "Next" at bounding box center [393, 328] width 106 height 26
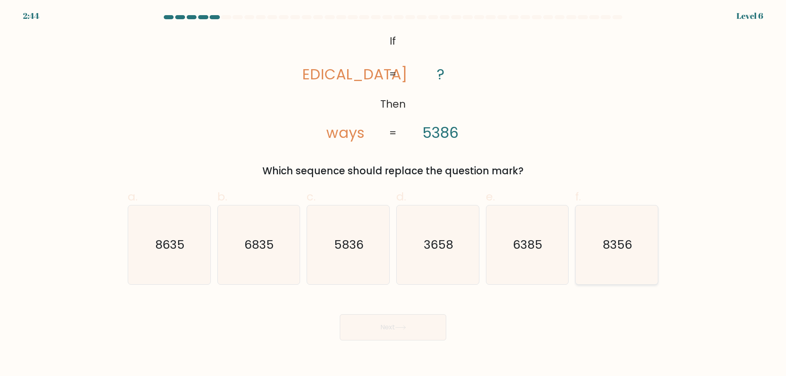
click at [607, 254] on icon "8356" at bounding box center [616, 245] width 79 height 79
click at [394, 194] on input "f. 8356" at bounding box center [393, 190] width 0 height 5
radio input "true"
click at [403, 334] on button "Next" at bounding box center [393, 328] width 106 height 26
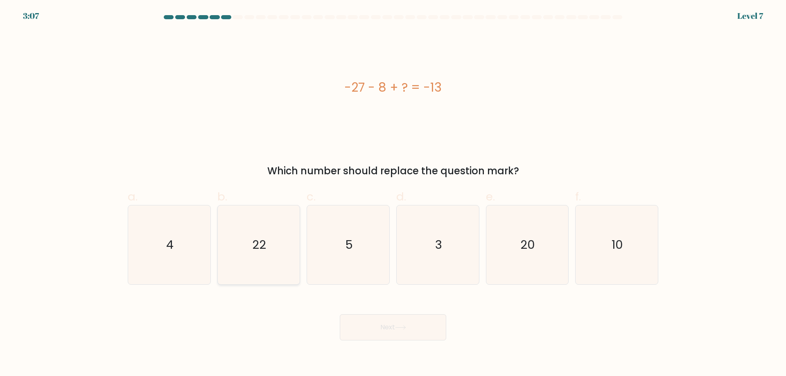
click at [264, 265] on icon "22" at bounding box center [258, 245] width 79 height 79
click at [393, 194] on input "b. 22" at bounding box center [393, 190] width 0 height 5
radio input "true"
click at [409, 337] on button "Next" at bounding box center [393, 328] width 106 height 26
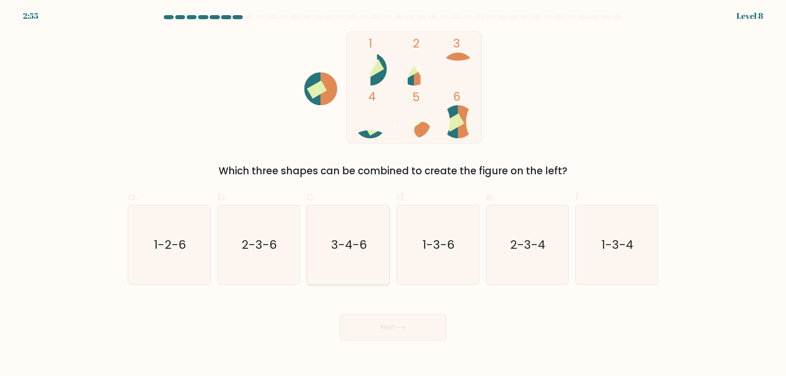
click at [364, 242] on text "3-4-6" at bounding box center [349, 245] width 36 height 16
click at [393, 194] on input "c. 3-4-6" at bounding box center [393, 190] width 0 height 5
radio input "true"
click at [400, 323] on button "Next" at bounding box center [393, 328] width 106 height 26
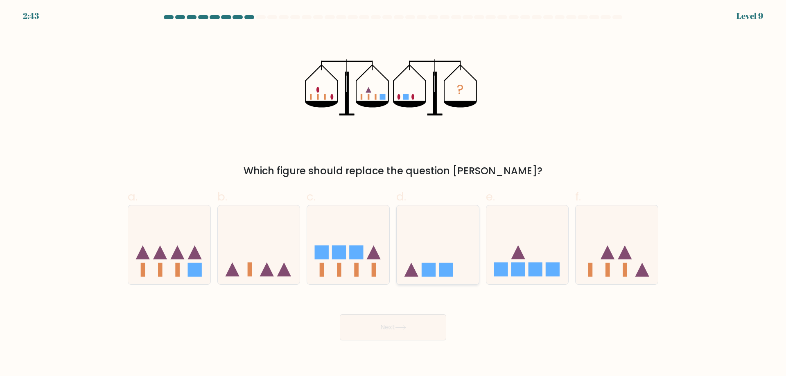
click at [435, 240] on icon at bounding box center [438, 245] width 82 height 68
click at [394, 194] on input "d." at bounding box center [393, 190] width 0 height 5
radio input "true"
click at [406, 333] on button "Next" at bounding box center [393, 328] width 106 height 26
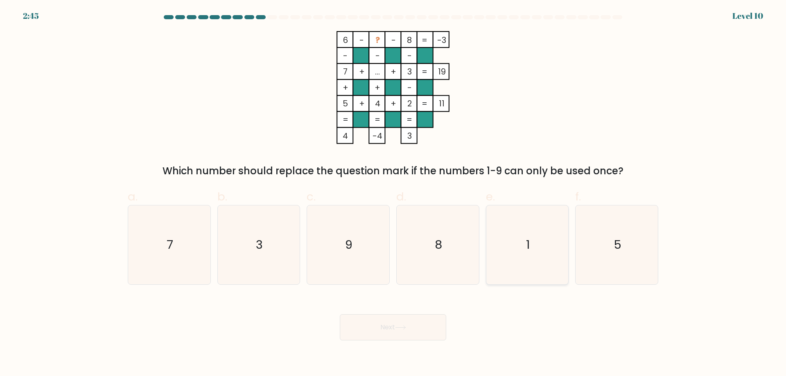
click at [534, 246] on icon "1" at bounding box center [527, 245] width 79 height 79
click at [394, 194] on input "e. 1" at bounding box center [393, 190] width 0 height 5
radio input "true"
click at [410, 329] on button "Next" at bounding box center [393, 328] width 106 height 26
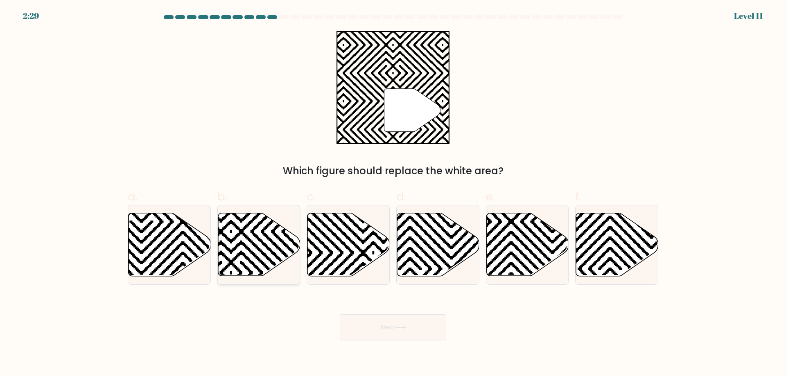
click at [252, 254] on icon at bounding box center [231, 273] width 166 height 166
click at [393, 194] on input "b." at bounding box center [393, 190] width 0 height 5
radio input "true"
click at [387, 337] on button "Next" at bounding box center [393, 328] width 106 height 26
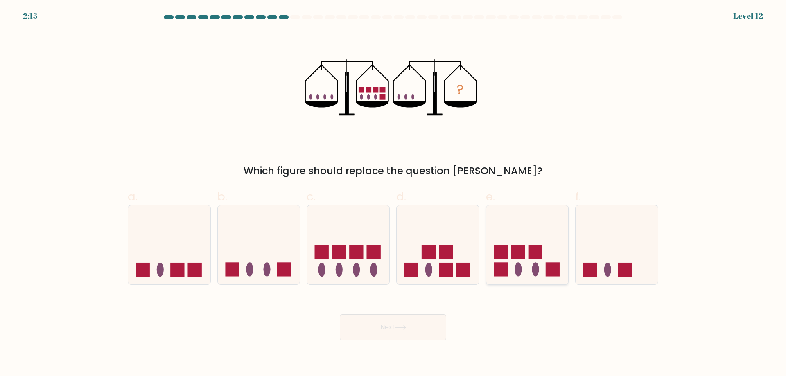
click at [541, 259] on rect at bounding box center [536, 253] width 14 height 14
click at [394, 194] on input "e." at bounding box center [393, 190] width 0 height 5
radio input "true"
click at [402, 322] on button "Next" at bounding box center [393, 328] width 106 height 26
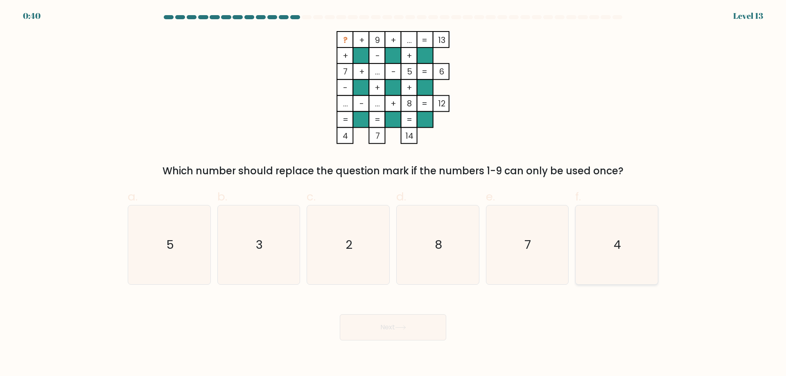
click at [642, 242] on icon "4" at bounding box center [616, 245] width 79 height 79
click at [394, 194] on input "f. 4" at bounding box center [393, 190] width 0 height 5
radio input "true"
click at [255, 243] on icon "3" at bounding box center [258, 245] width 79 height 79
click at [393, 194] on input "b. 3" at bounding box center [393, 190] width 0 height 5
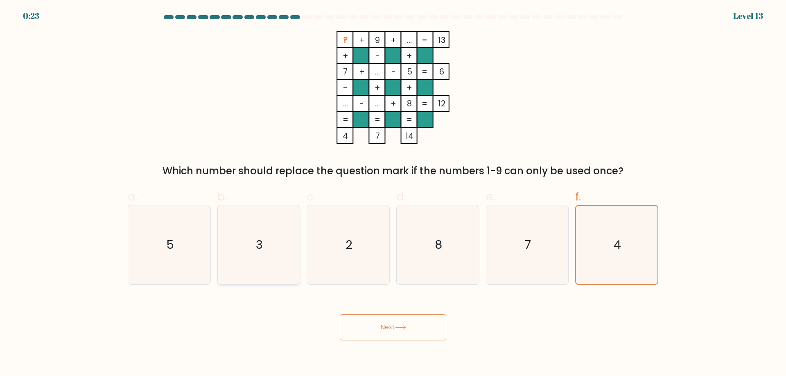
radio input "true"
click at [438, 332] on button "Next" at bounding box center [393, 328] width 106 height 26
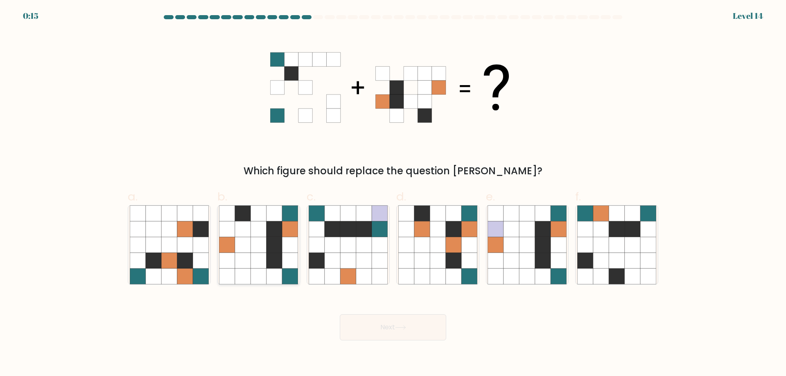
click at [245, 230] on icon at bounding box center [243, 230] width 16 height 16
click at [393, 194] on input "b." at bounding box center [393, 190] width 0 height 5
radio input "true"
click at [382, 328] on button "Next" at bounding box center [393, 328] width 106 height 26
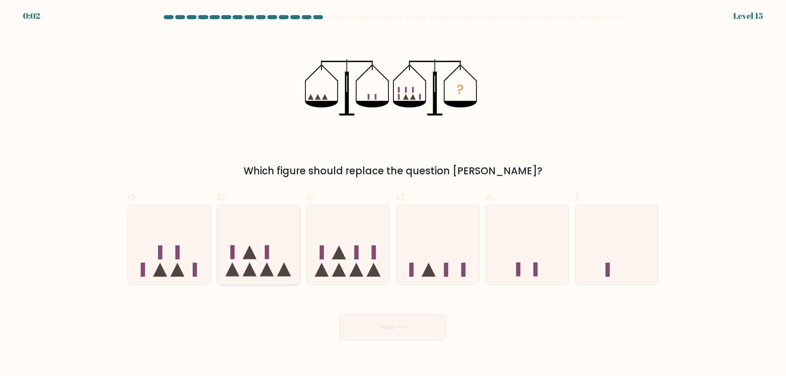
click at [277, 258] on icon at bounding box center [259, 245] width 82 height 68
click at [393, 194] on input "b." at bounding box center [393, 190] width 0 height 5
radio input "true"
click at [378, 250] on icon at bounding box center [348, 245] width 82 height 68
click at [393, 194] on input "c." at bounding box center [393, 190] width 0 height 5
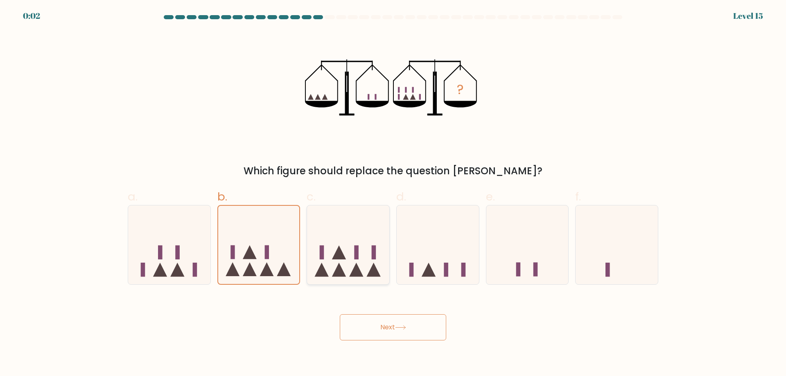
radio input "true"
click at [408, 335] on button "Next" at bounding box center [393, 328] width 106 height 26
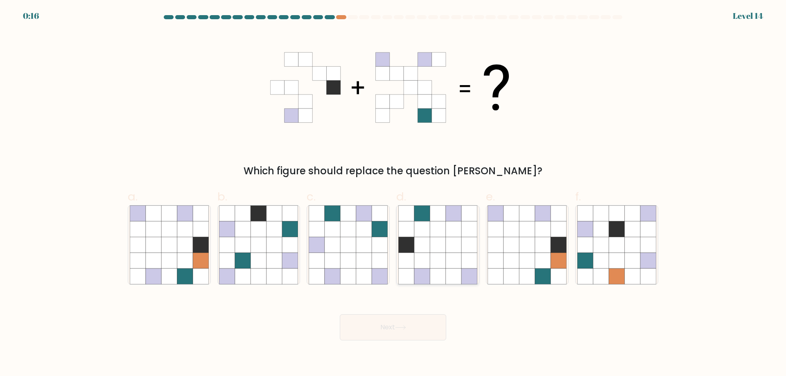
click at [451, 247] on icon at bounding box center [454, 245] width 16 height 16
click at [394, 194] on input "d." at bounding box center [393, 190] width 0 height 5
radio input "true"
click at [399, 326] on icon at bounding box center [400, 328] width 11 height 5
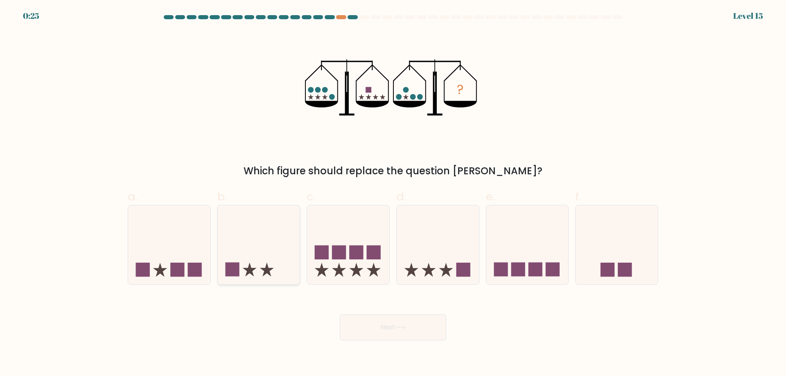
click at [255, 274] on icon at bounding box center [259, 245] width 82 height 68
click at [393, 194] on input "b." at bounding box center [393, 190] width 0 height 5
radio input "true"
click at [393, 324] on button "Next" at bounding box center [393, 328] width 106 height 26
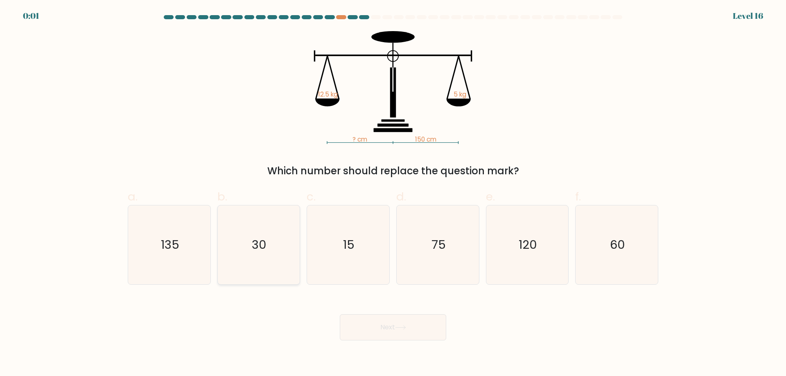
click at [257, 242] on text "30" at bounding box center [259, 245] width 15 height 16
click at [393, 194] on input "b. 30" at bounding box center [393, 190] width 0 height 5
radio input "true"
click at [411, 326] on button "Next" at bounding box center [393, 328] width 106 height 26
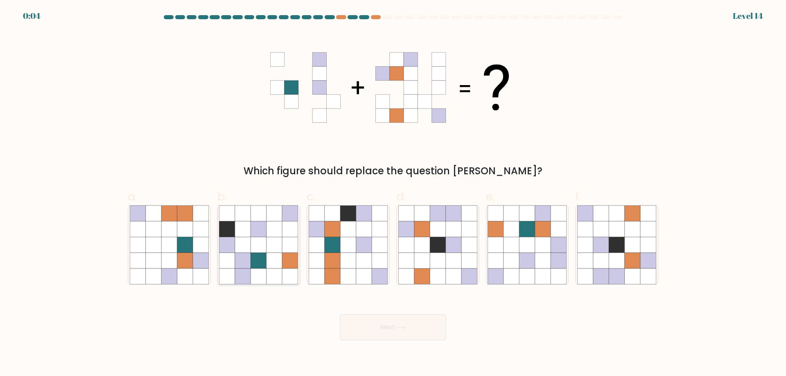
click at [278, 253] on icon at bounding box center [275, 245] width 16 height 16
click at [393, 194] on input "b." at bounding box center [393, 190] width 0 height 5
radio input "true"
click at [396, 320] on button "Next" at bounding box center [393, 328] width 106 height 26
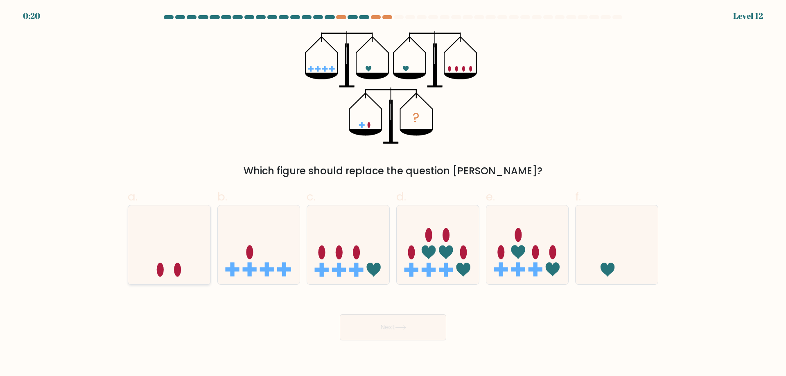
click at [165, 254] on icon at bounding box center [169, 245] width 82 height 68
click at [393, 194] on input "a." at bounding box center [393, 190] width 0 height 5
radio input "true"
click at [404, 323] on button "Next" at bounding box center [393, 328] width 106 height 26
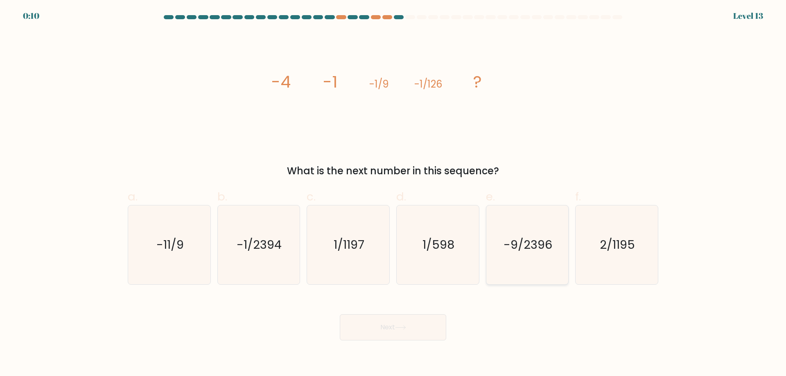
click at [519, 258] on icon "-9/2396" at bounding box center [527, 245] width 79 height 79
click at [394, 194] on input "e. -9/2396" at bounding box center [393, 190] width 0 height 5
radio input "true"
click at [386, 332] on button "Next" at bounding box center [393, 328] width 106 height 26
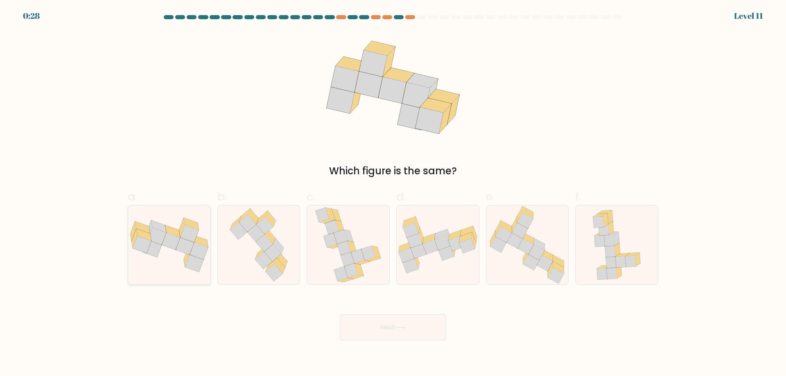
click at [165, 242] on icon at bounding box center [171, 241] width 18 height 17
click at [393, 194] on input "a." at bounding box center [393, 190] width 0 height 5
radio input "true"
click at [403, 325] on button "Next" at bounding box center [393, 328] width 106 height 26
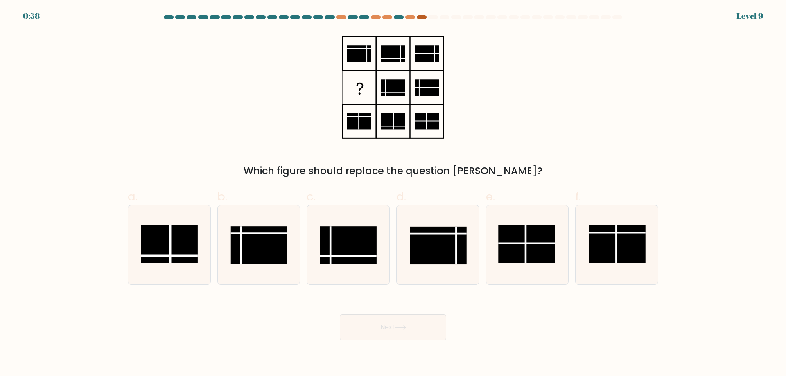
click at [424, 18] on div at bounding box center [422, 17] width 10 height 4
click at [355, 233] on rect at bounding box center [348, 245] width 57 height 38
click at [393, 194] on input "c." at bounding box center [393, 190] width 0 height 5
radio input "true"
click at [418, 326] on button "Next" at bounding box center [393, 328] width 106 height 26
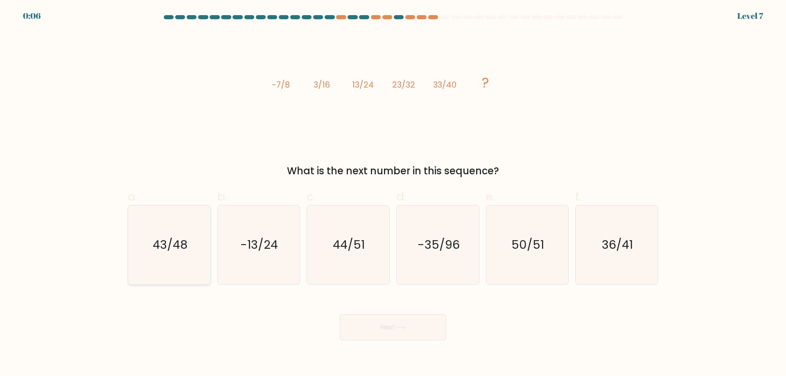
click at [183, 243] on text "43/48" at bounding box center [170, 245] width 35 height 16
click at [393, 194] on input "a. 43/48" at bounding box center [393, 190] width 0 height 5
radio input "true"
click at [384, 331] on button "Next" at bounding box center [393, 328] width 106 height 26
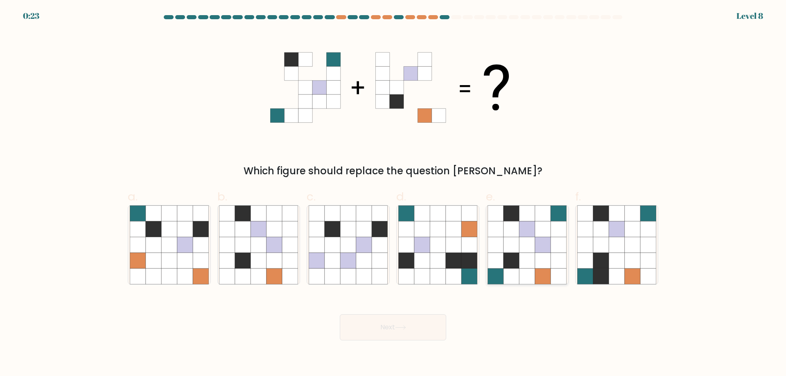
click at [508, 254] on icon at bounding box center [512, 261] width 16 height 16
click at [394, 194] on input "e." at bounding box center [393, 190] width 0 height 5
radio input "true"
click at [371, 336] on button "Next" at bounding box center [393, 328] width 106 height 26
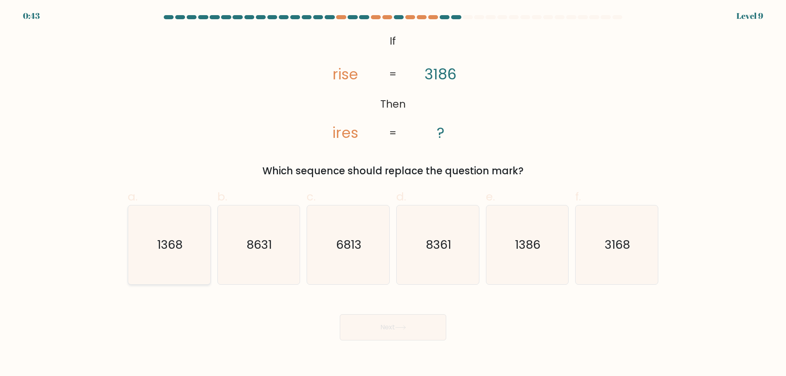
click at [183, 240] on icon "1368" at bounding box center [169, 245] width 79 height 79
click at [393, 194] on input "a. 1368" at bounding box center [393, 190] width 0 height 5
radio input "true"
click at [423, 323] on button "Next" at bounding box center [393, 328] width 106 height 26
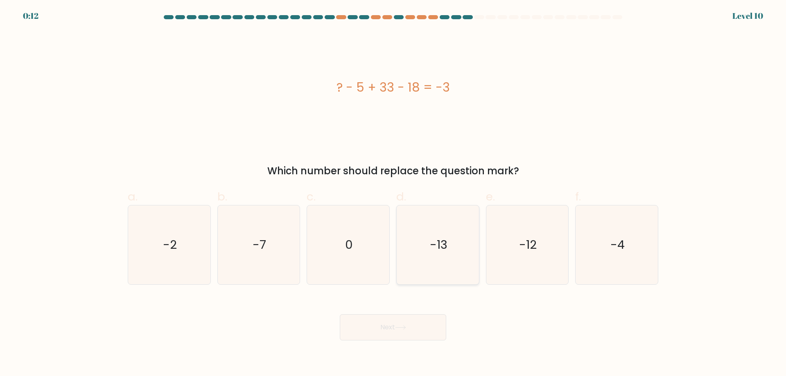
click at [441, 238] on text "-13" at bounding box center [439, 245] width 18 height 16
click at [394, 194] on input "d. -13" at bounding box center [393, 190] width 0 height 5
radio input "true"
click at [413, 334] on button "Next" at bounding box center [393, 328] width 106 height 26
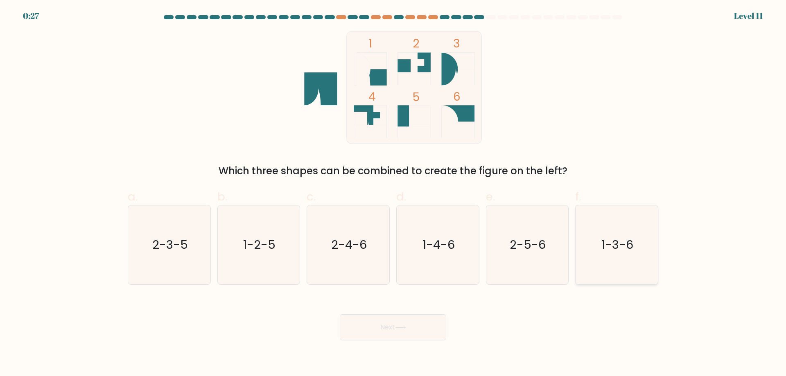
click at [632, 258] on icon "1-3-6" at bounding box center [616, 245] width 79 height 79
click at [394, 194] on input "f. 1-3-6" at bounding box center [393, 190] width 0 height 5
radio input "true"
click at [379, 336] on button "Next" at bounding box center [393, 328] width 106 height 26
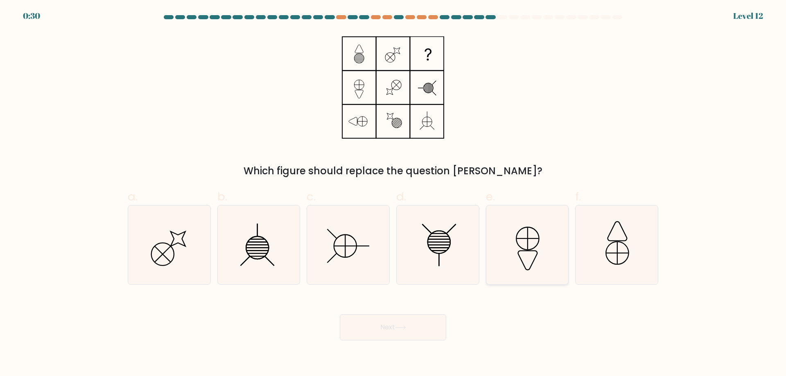
click at [544, 241] on icon at bounding box center [527, 245] width 79 height 79
click at [394, 194] on input "e." at bounding box center [393, 190] width 0 height 5
radio input "true"
click at [394, 330] on button "Next" at bounding box center [393, 328] width 106 height 26
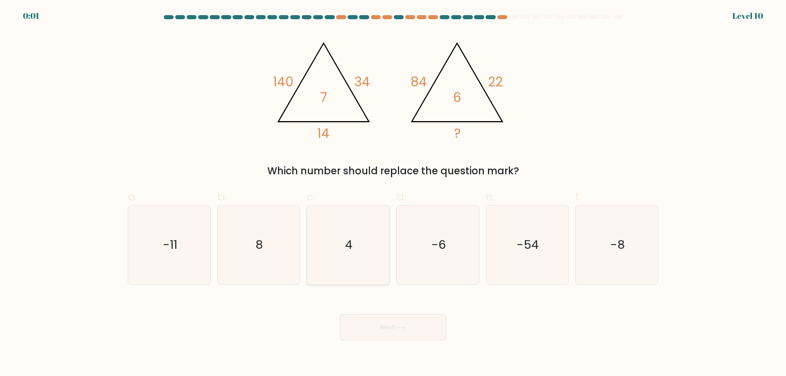
click at [333, 249] on icon "4" at bounding box center [348, 245] width 79 height 79
click at [393, 194] on input "c. 4" at bounding box center [393, 190] width 0 height 5
radio input "true"
click at [358, 329] on button "Next" at bounding box center [393, 328] width 106 height 26
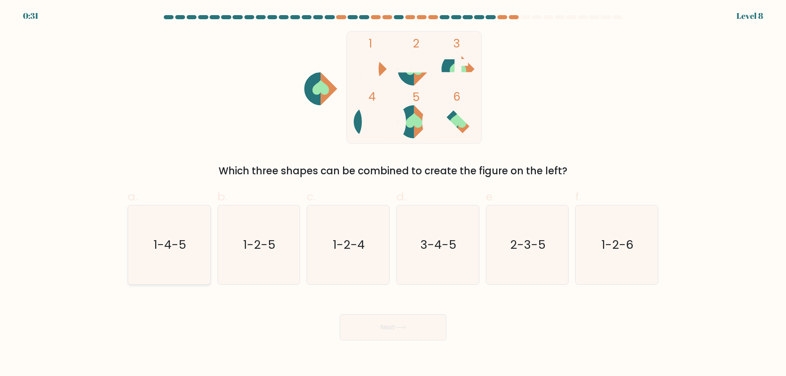
click at [155, 232] on icon "1-4-5" at bounding box center [169, 245] width 79 height 79
click at [393, 194] on input "a. 1-4-5" at bounding box center [393, 190] width 0 height 5
radio input "true"
click at [383, 323] on button "Next" at bounding box center [393, 328] width 106 height 26
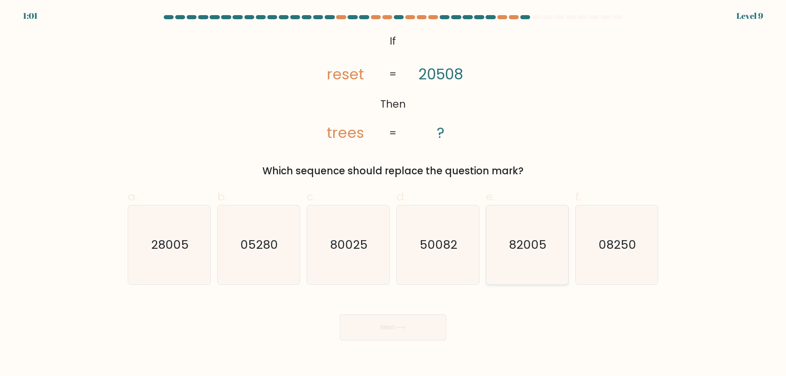
click at [541, 250] on text "82005" at bounding box center [528, 245] width 38 height 16
click at [394, 194] on input "e. 82005" at bounding box center [393, 190] width 0 height 5
radio input "true"
click at [375, 330] on button "Next" at bounding box center [393, 328] width 106 height 26
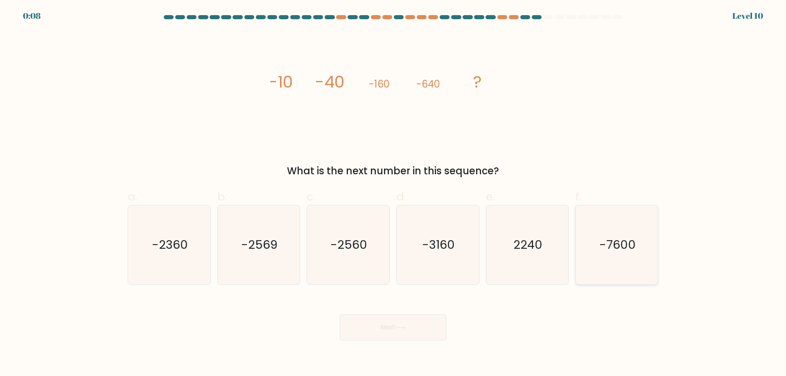
click at [626, 258] on icon "-7600" at bounding box center [616, 245] width 79 height 79
click at [394, 194] on input "f. -7600" at bounding box center [393, 190] width 0 height 5
radio input "true"
click at [381, 331] on button "Next" at bounding box center [393, 328] width 106 height 26
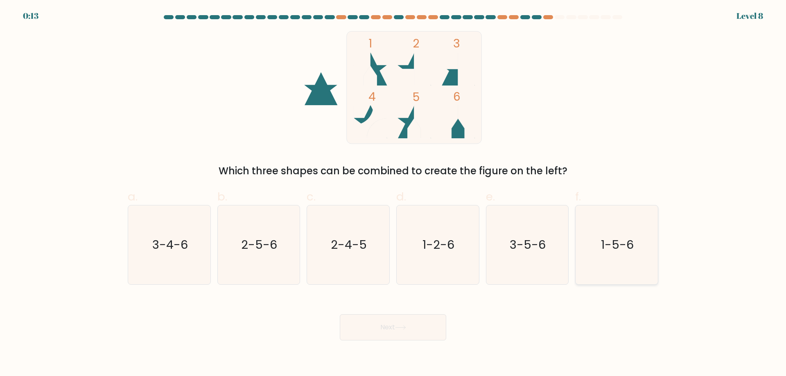
click at [599, 229] on icon "1-5-6" at bounding box center [616, 245] width 79 height 79
click at [394, 194] on input "f. 1-5-6" at bounding box center [393, 190] width 0 height 5
radio input "true"
click at [396, 308] on div "Next" at bounding box center [393, 318] width 541 height 46
click at [415, 334] on button "Next" at bounding box center [393, 328] width 106 height 26
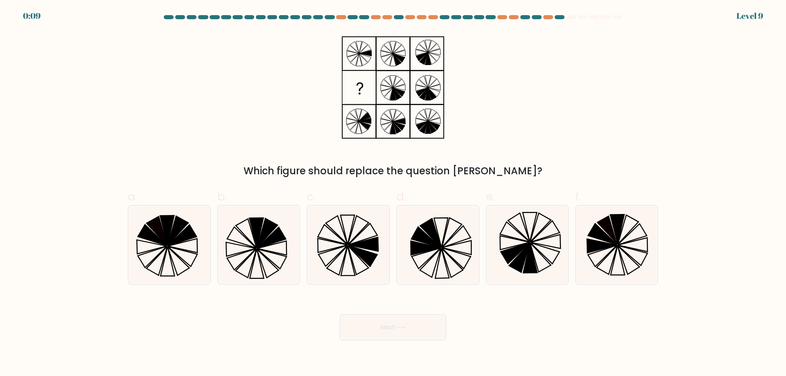
click at [415, 334] on button "Next" at bounding box center [393, 328] width 106 height 26
click at [543, 329] on div "Next" at bounding box center [393, 318] width 541 height 46
click at [247, 250] on icon at bounding box center [258, 245] width 79 height 79
click at [393, 194] on input "b." at bounding box center [393, 190] width 0 height 5
radio input "true"
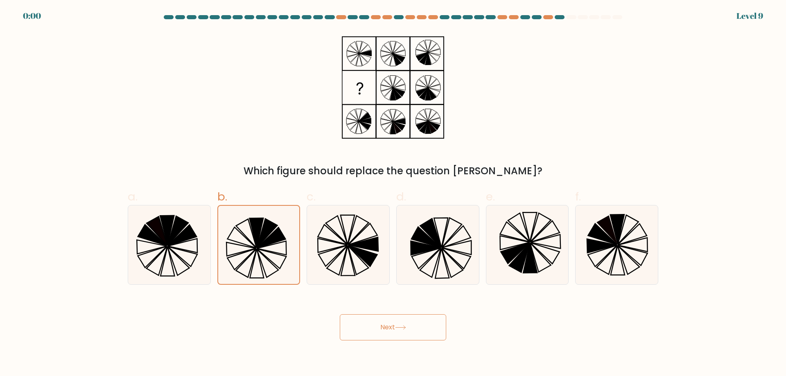
click at [395, 321] on button "Next" at bounding box center [393, 328] width 106 height 26
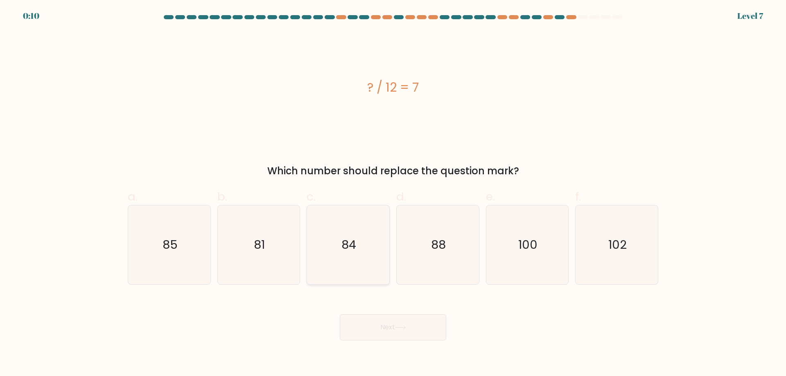
click at [353, 253] on text "84" at bounding box center [349, 245] width 15 height 16
click at [393, 194] on input "c. 84" at bounding box center [393, 190] width 0 height 5
radio input "true"
click at [405, 331] on button "Next" at bounding box center [393, 328] width 106 height 26
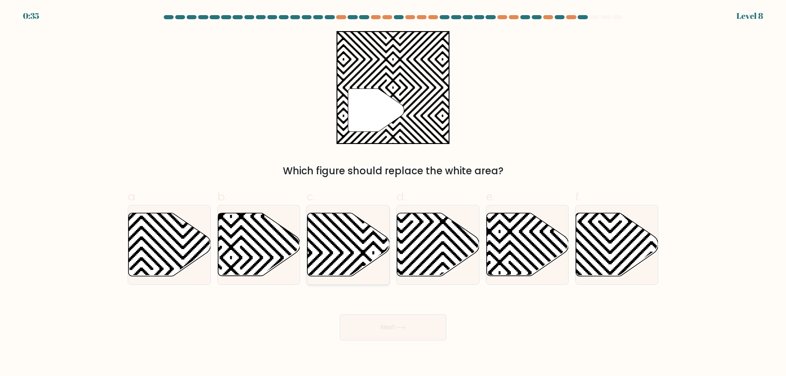
click at [350, 252] on icon at bounding box center [349, 244] width 82 height 63
click at [393, 194] on input "c." at bounding box center [393, 190] width 0 height 5
radio input "true"
click at [407, 324] on button "Next" at bounding box center [393, 328] width 106 height 26
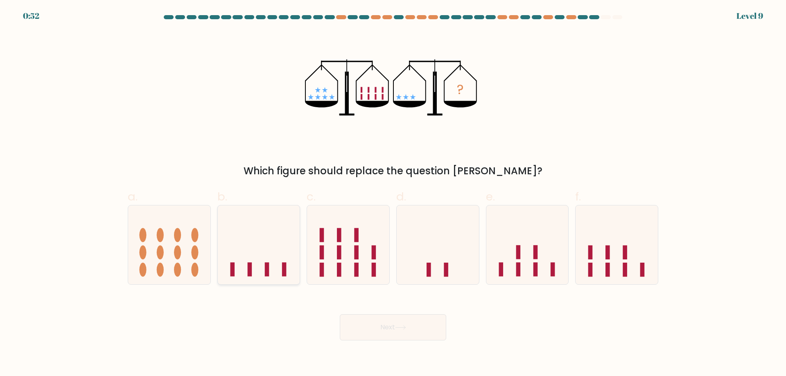
click at [248, 228] on icon at bounding box center [259, 245] width 82 height 68
click at [393, 194] on input "b." at bounding box center [393, 190] width 0 height 5
radio input "true"
click at [417, 329] on button "Next" at bounding box center [393, 328] width 106 height 26
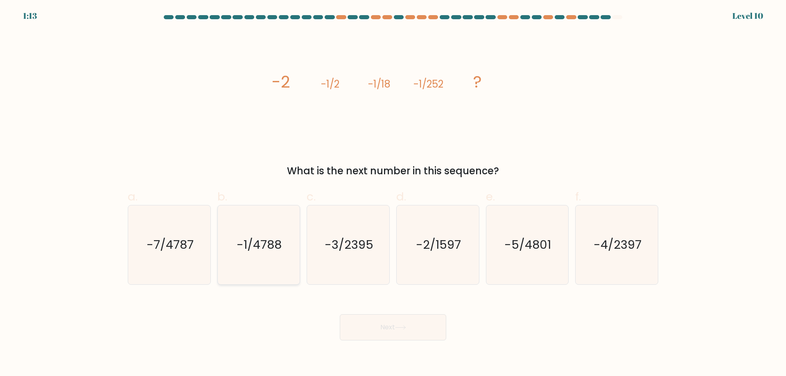
click at [248, 262] on icon "-1/4788" at bounding box center [258, 245] width 79 height 79
click at [393, 194] on input "b. -1/4788" at bounding box center [393, 190] width 0 height 5
radio input "true"
click at [420, 329] on button "Next" at bounding box center [393, 328] width 106 height 26
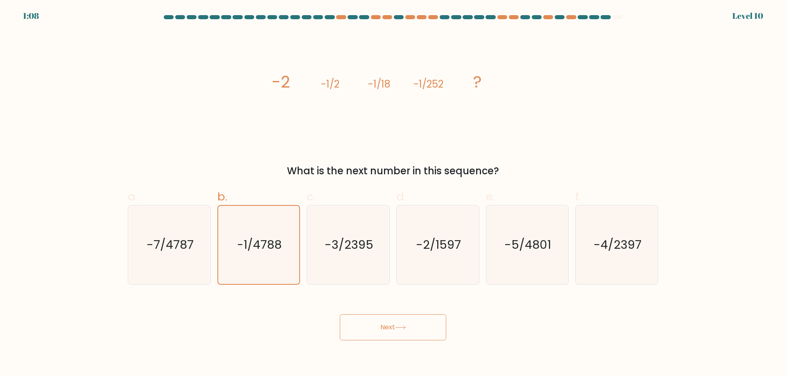
click at [381, 325] on button "Next" at bounding box center [393, 328] width 106 height 26
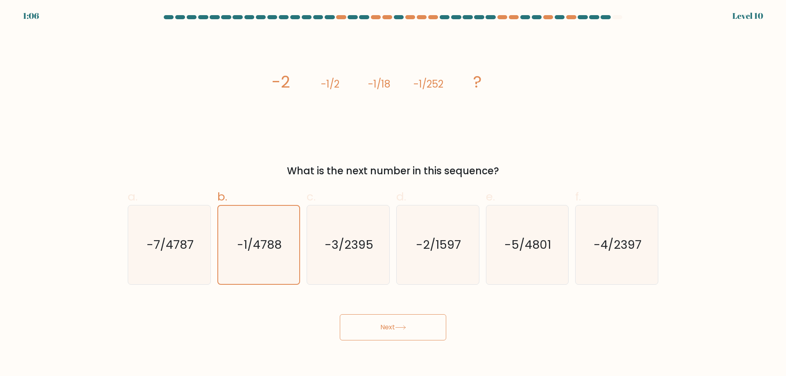
click at [381, 325] on button "Next" at bounding box center [393, 328] width 106 height 26
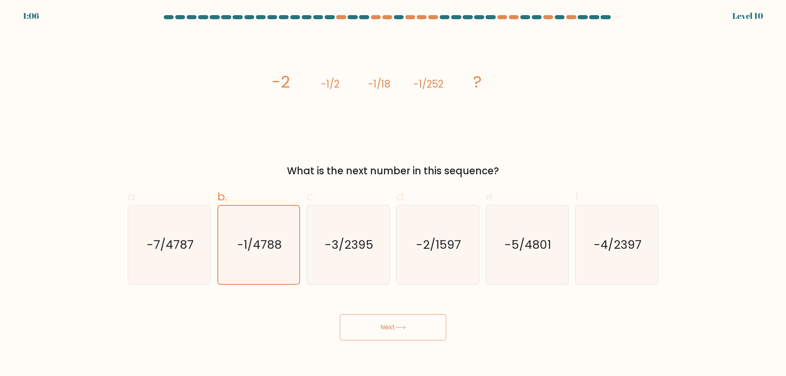
click at [381, 325] on button "Next" at bounding box center [393, 328] width 106 height 26
click at [278, 247] on text "-1/4788" at bounding box center [259, 245] width 45 height 16
click at [393, 194] on input "b. -1/4788" at bounding box center [393, 190] width 0 height 5
click at [395, 319] on button "Next" at bounding box center [393, 328] width 106 height 26
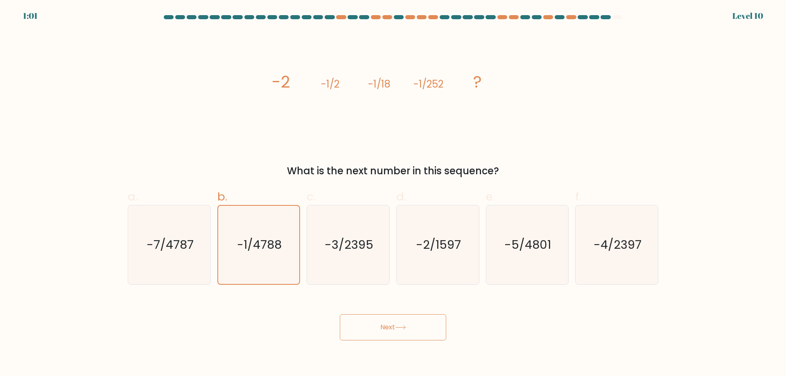
drag, startPoint x: 408, startPoint y: 347, endPoint x: 406, endPoint y: 336, distance: 11.5
click at [406, 341] on body "1:01 Level 10" at bounding box center [393, 188] width 786 height 376
click at [409, 331] on button "Next" at bounding box center [393, 328] width 106 height 26
click at [349, 262] on icon "-3/2395" at bounding box center [348, 245] width 79 height 79
click at [393, 194] on input "c. -3/2395" at bounding box center [393, 190] width 0 height 5
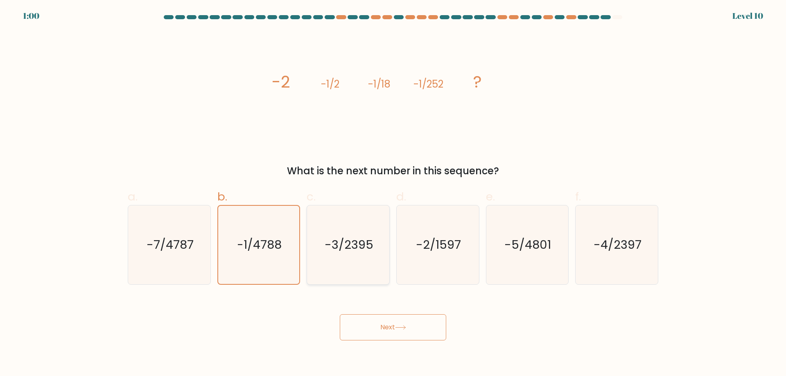
radio input "true"
click at [245, 247] on text "-1/4788" at bounding box center [259, 245] width 45 height 16
click at [393, 194] on input "b. -1/4788" at bounding box center [393, 190] width 0 height 5
radio input "true"
click at [408, 324] on button "Next" at bounding box center [393, 328] width 106 height 26
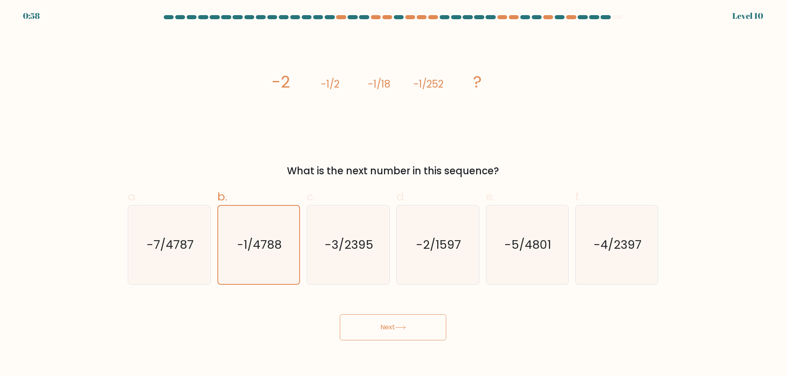
click at [408, 324] on button "Next" at bounding box center [393, 328] width 106 height 26
click at [406, 319] on button "Next" at bounding box center [393, 328] width 106 height 26
drag, startPoint x: 367, startPoint y: 329, endPoint x: 354, endPoint y: 329, distance: 13.1
click at [354, 329] on button "Next" at bounding box center [393, 328] width 106 height 26
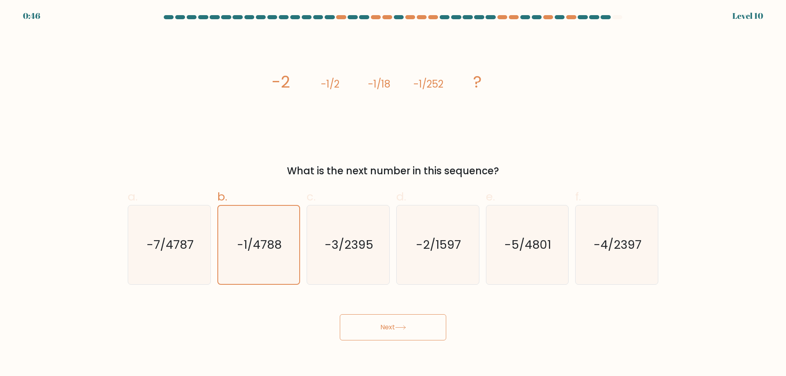
click at [354, 329] on button "Next" at bounding box center [393, 328] width 106 height 26
click at [353, 329] on button "Next" at bounding box center [393, 328] width 106 height 26
click at [190, 233] on icon "-7/4787" at bounding box center [169, 245] width 79 height 79
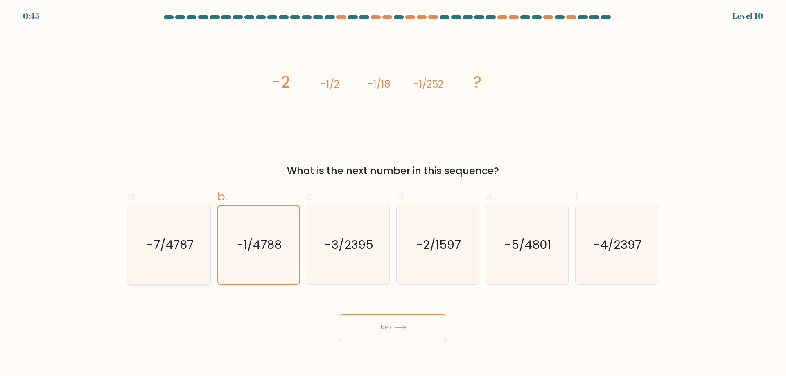
click at [393, 194] on input "a. -7/4787" at bounding box center [393, 190] width 0 height 5
radio input "true"
click at [243, 245] on text "-1/4788" at bounding box center [259, 245] width 45 height 16
click at [393, 194] on input "b. -1/4788" at bounding box center [393, 190] width 0 height 5
radio input "true"
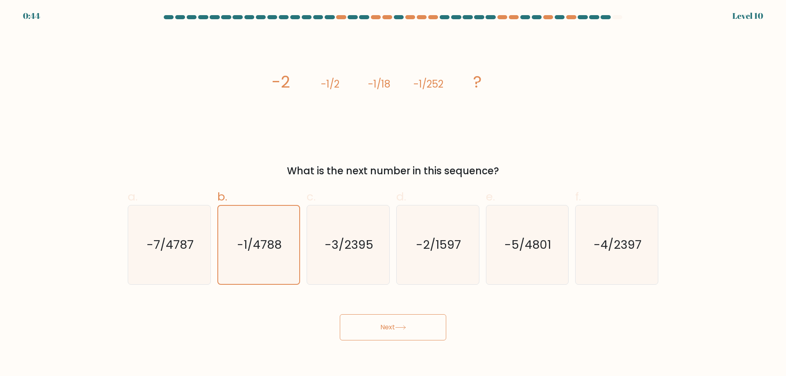
click at [391, 333] on button "Next" at bounding box center [393, 328] width 106 height 26
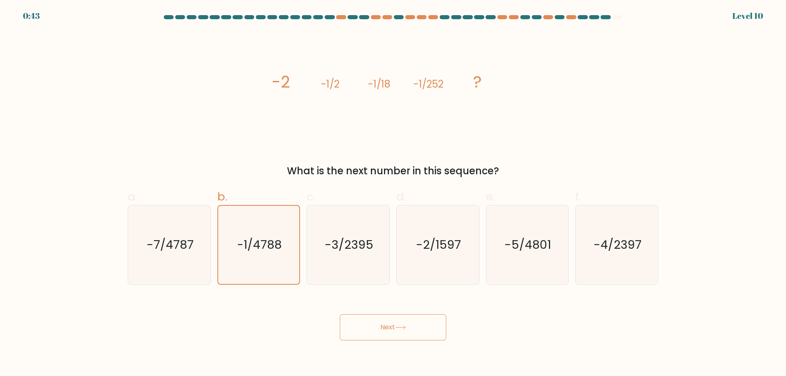
click at [391, 333] on button "Next" at bounding box center [393, 328] width 106 height 26
click at [436, 329] on button "Next" at bounding box center [393, 328] width 106 height 26
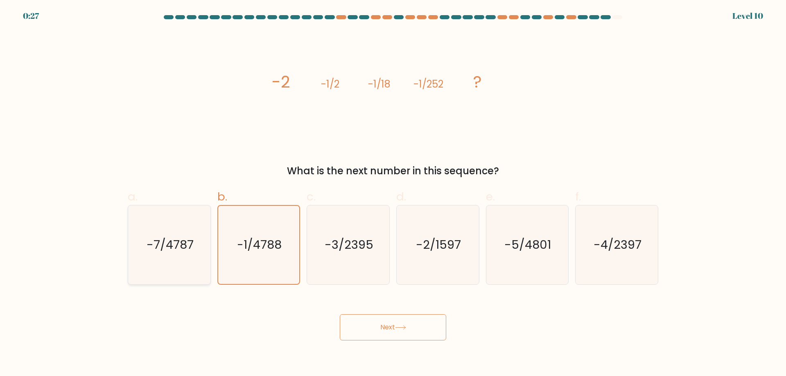
click at [168, 264] on icon "-7/4787" at bounding box center [169, 245] width 79 height 79
click at [393, 194] on input "a. -7/4787" at bounding box center [393, 190] width 0 height 5
radio input "true"
click at [415, 339] on button "Next" at bounding box center [393, 328] width 106 height 26
click at [414, 339] on button "Next" at bounding box center [393, 328] width 106 height 26
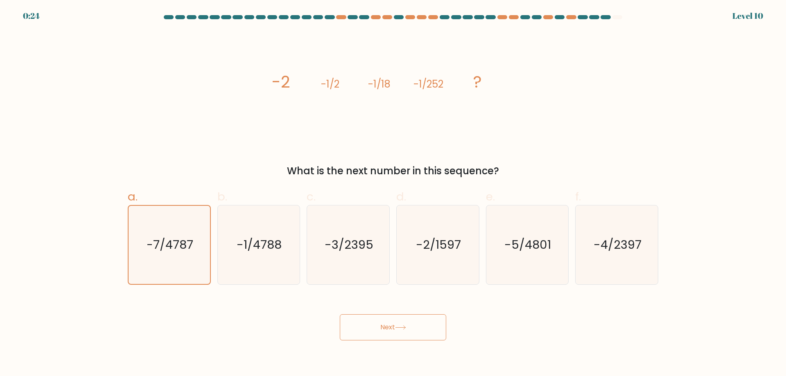
click at [413, 322] on button "Next" at bounding box center [393, 328] width 106 height 26
click at [414, 322] on button "Next" at bounding box center [393, 328] width 106 height 26
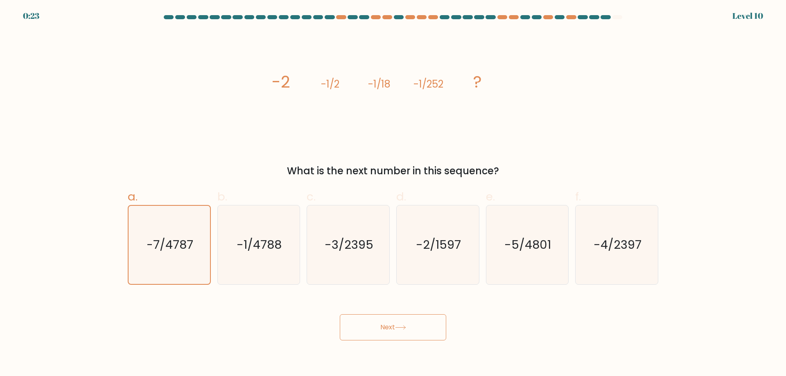
click at [414, 322] on button "Next" at bounding box center [393, 328] width 106 height 26
click at [250, 235] on icon "-1/4788" at bounding box center [258, 245] width 79 height 79
click at [393, 194] on input "b. -1/4788" at bounding box center [393, 190] width 0 height 5
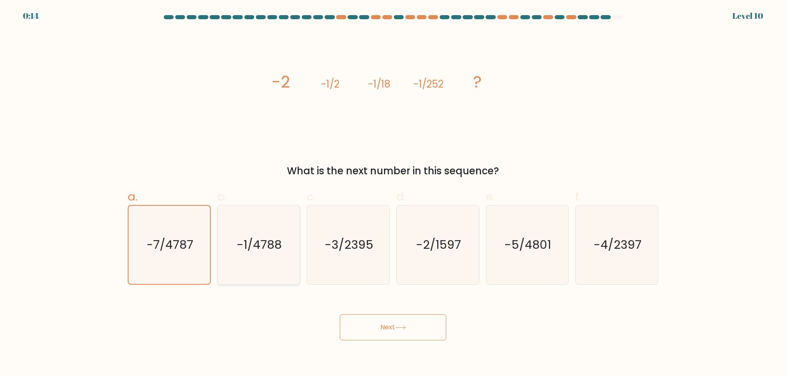
radio input "true"
click at [372, 325] on button "Next" at bounding box center [393, 328] width 106 height 26
click at [371, 325] on button "Next" at bounding box center [393, 328] width 106 height 26
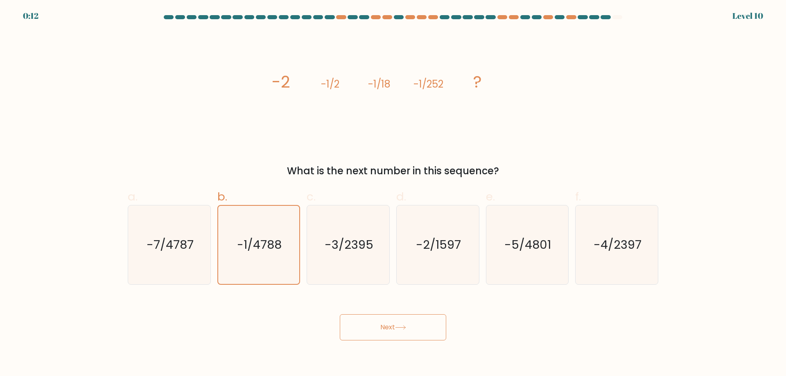
click at [371, 325] on button "Next" at bounding box center [393, 328] width 106 height 26
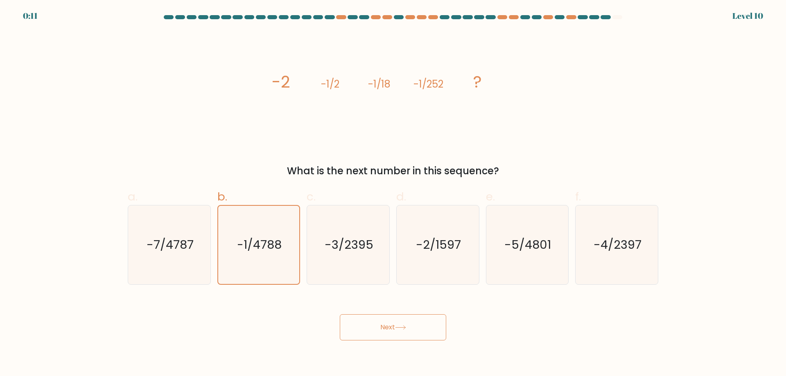
click at [371, 325] on button "Next" at bounding box center [393, 328] width 106 height 26
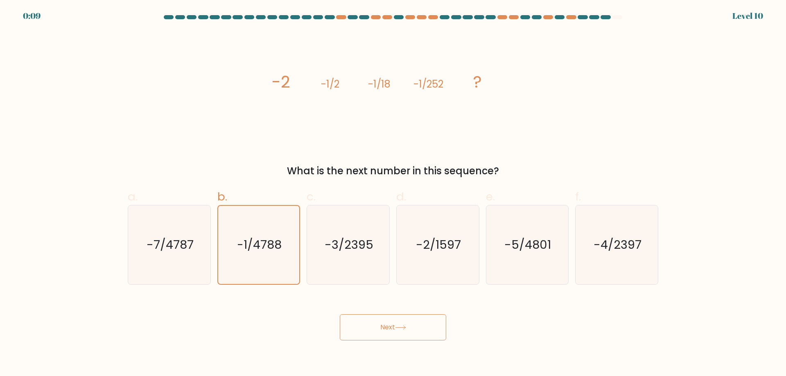
click at [371, 325] on button "Next" at bounding box center [393, 328] width 106 height 26
click at [618, 17] on div at bounding box center [618, 17] width 10 height 4
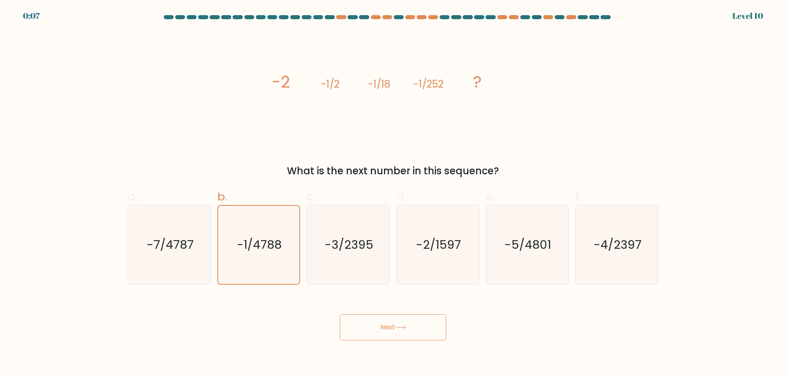
click at [618, 17] on div at bounding box center [618, 17] width 10 height 4
click at [471, 86] on icon "image/svg+xml -2 -1/2 -1/18 -1/252 ?" at bounding box center [393, 87] width 246 height 113
click at [364, 230] on icon "-3/2395" at bounding box center [348, 245] width 79 height 79
click at [393, 194] on input "c. -3/2395" at bounding box center [393, 190] width 0 height 5
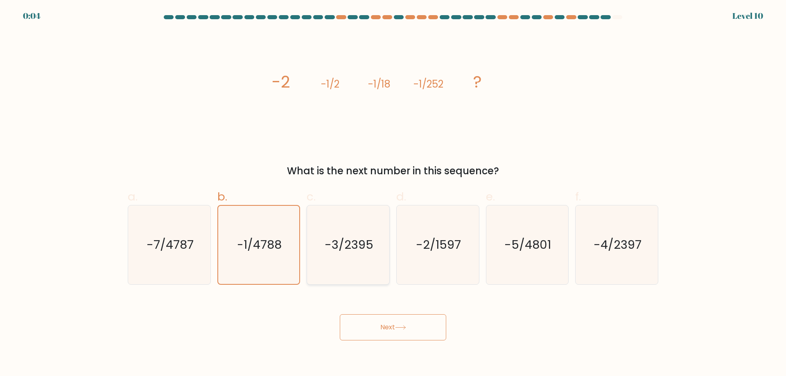
radio input "true"
click at [278, 234] on icon "-1/4788" at bounding box center [258, 245] width 79 height 79
click at [393, 194] on input "b. -1/4788" at bounding box center [393, 190] width 0 height 5
radio input "true"
click at [383, 333] on button "Next" at bounding box center [393, 328] width 106 height 26
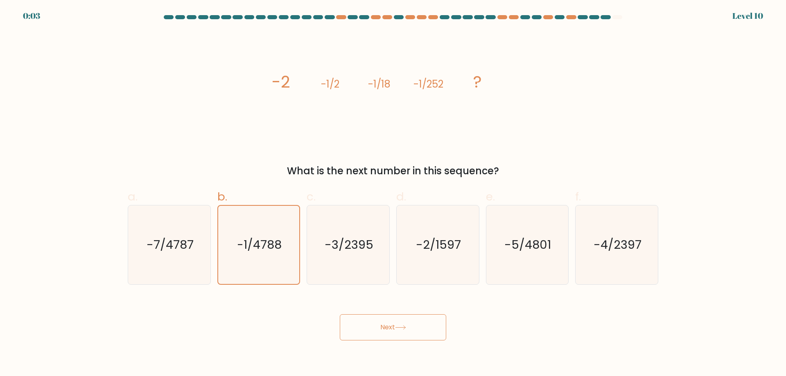
click at [383, 333] on button "Next" at bounding box center [393, 328] width 106 height 26
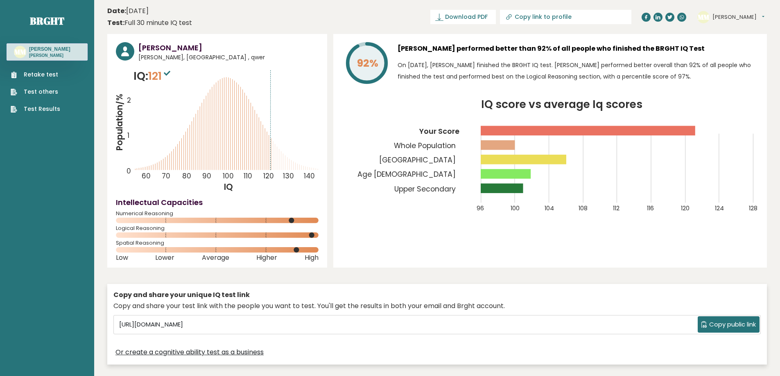
click at [25, 110] on link "Test Results" at bounding box center [36, 109] width 50 height 9
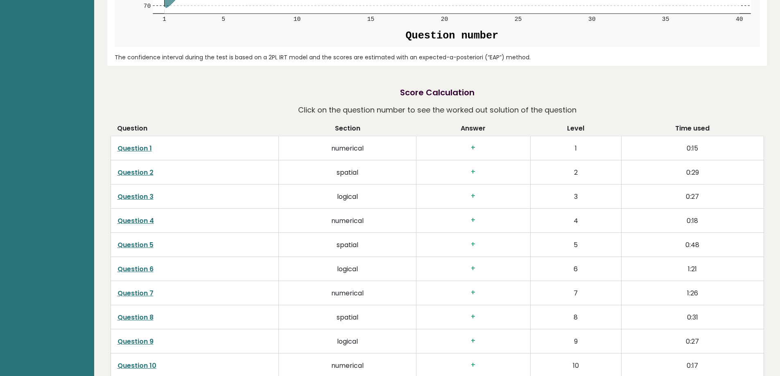
scroll to position [1275, 0]
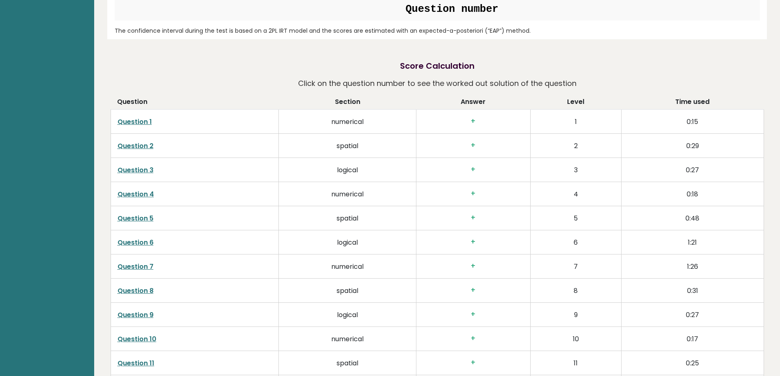
click at [144, 122] on link "Question 1" at bounding box center [135, 121] width 34 height 9
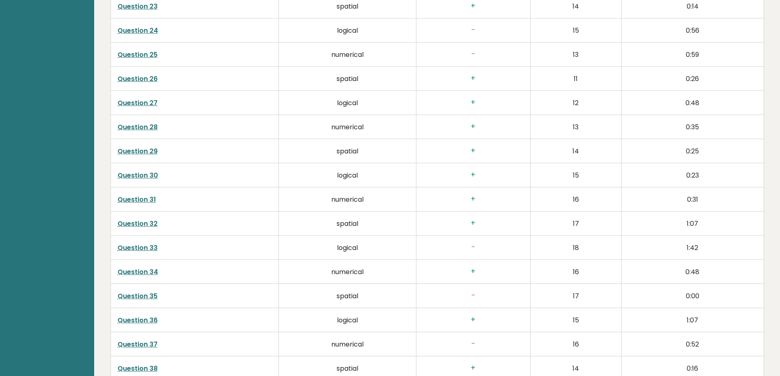
scroll to position [2078, 0]
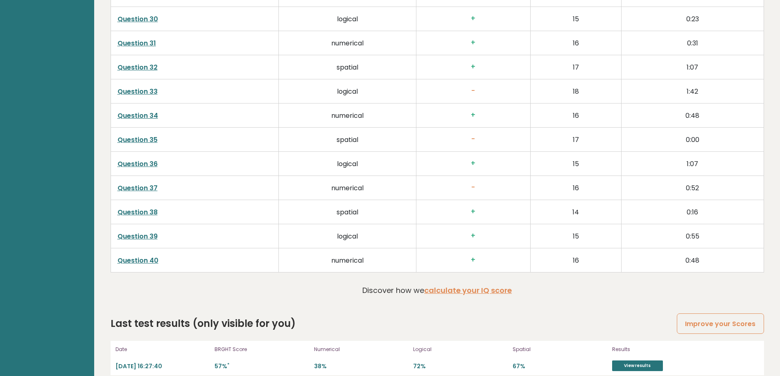
click at [145, 257] on link "Question 40" at bounding box center [138, 260] width 41 height 9
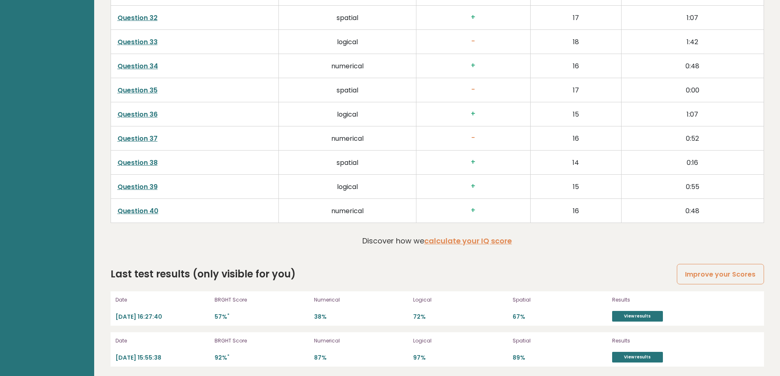
scroll to position [2131, 0]
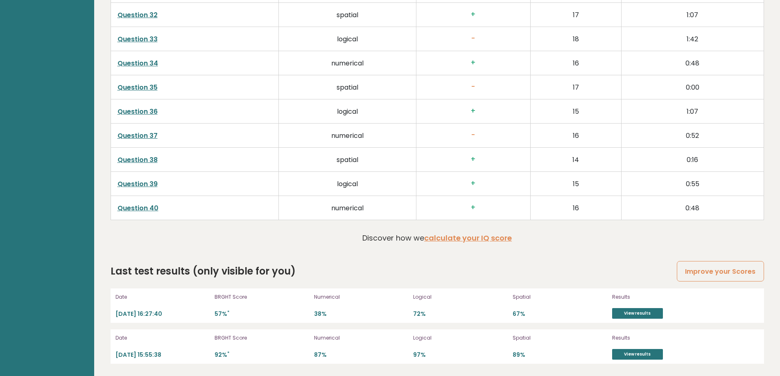
click at [139, 208] on link "Question 40" at bounding box center [138, 208] width 41 height 9
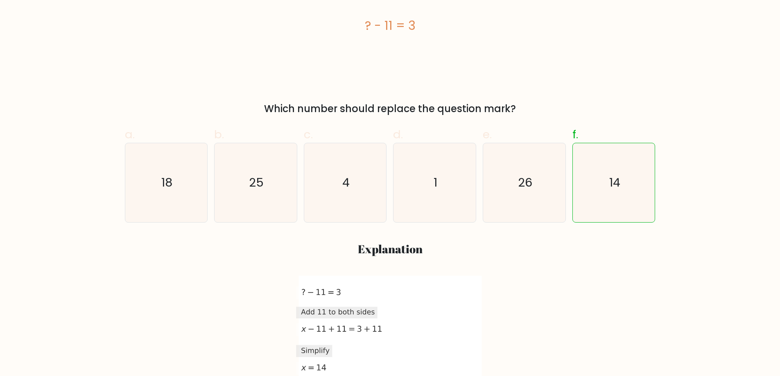
scroll to position [170, 0]
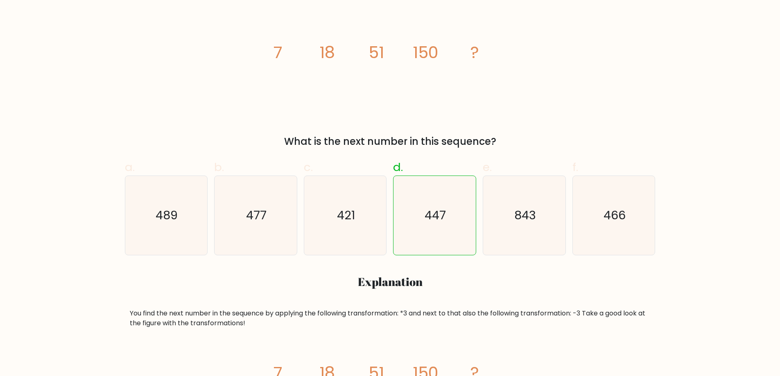
scroll to position [153, 0]
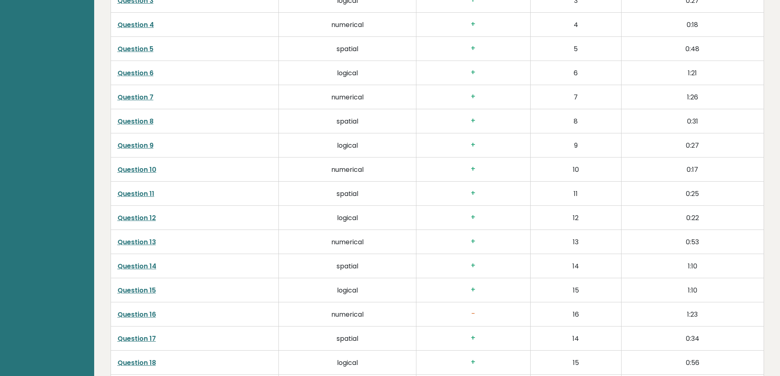
scroll to position [1445, 0]
click at [133, 68] on td "Question 6" at bounding box center [195, 73] width 168 height 24
click at [133, 72] on link "Question 6" at bounding box center [136, 72] width 36 height 9
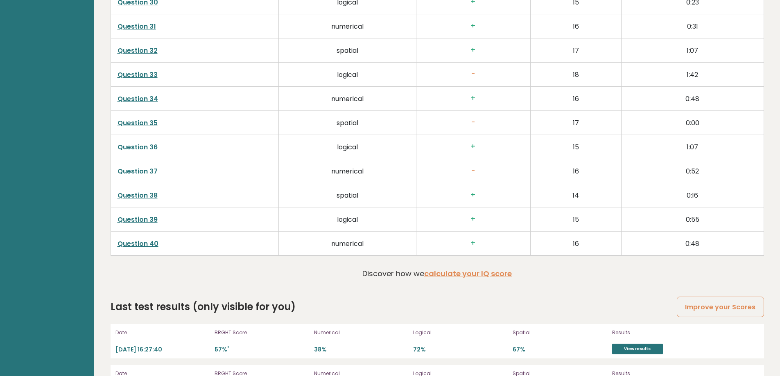
scroll to position [2131, 0]
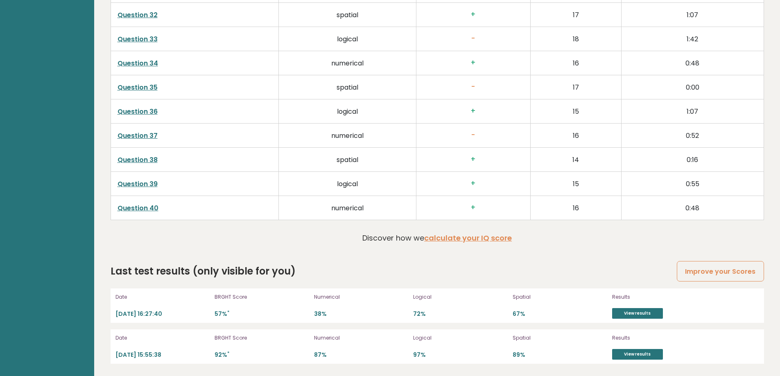
drag, startPoint x: 158, startPoint y: 312, endPoint x: 200, endPoint y: 313, distance: 42.2
click at [200, 313] on p "[DATE] 16:27:40" at bounding box center [162, 314] width 95 height 8
click at [625, 312] on link "View results" at bounding box center [637, 313] width 51 height 11
click at [630, 356] on link "View results" at bounding box center [637, 354] width 51 height 11
click at [636, 314] on link "View results" at bounding box center [637, 313] width 51 height 11
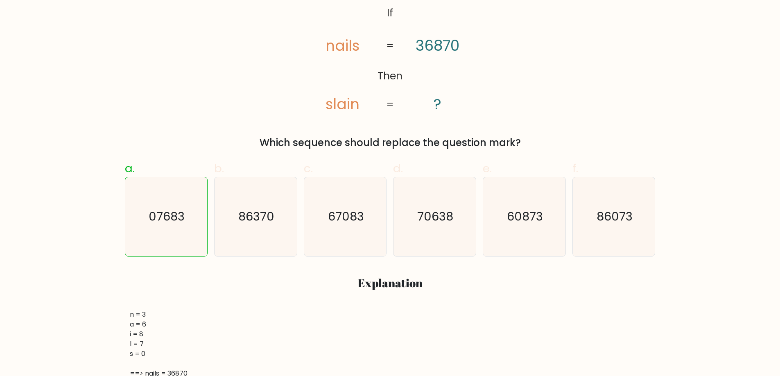
scroll to position [165, 0]
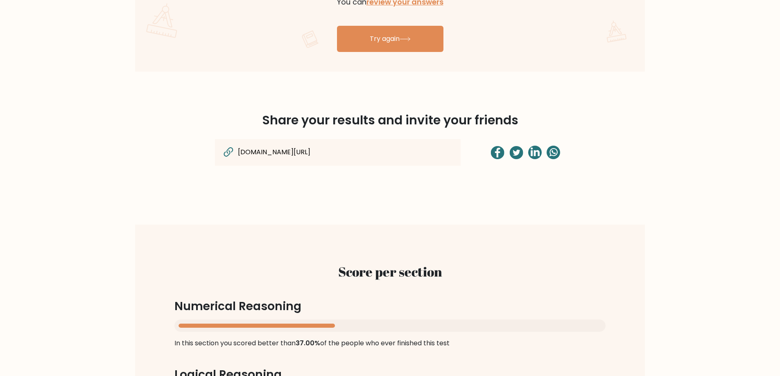
scroll to position [600, 0]
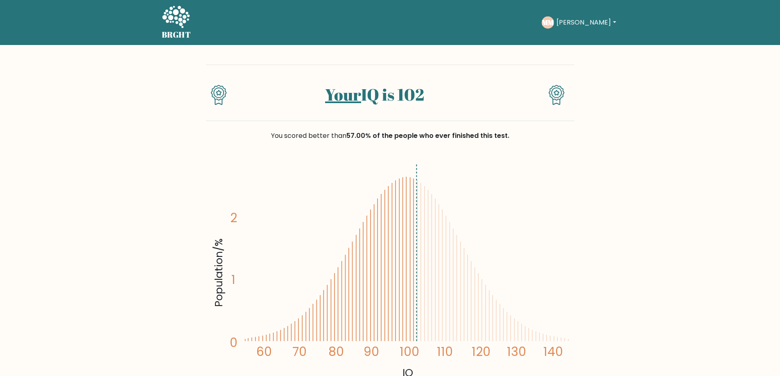
click at [353, 97] on link "Your" at bounding box center [343, 95] width 36 height 22
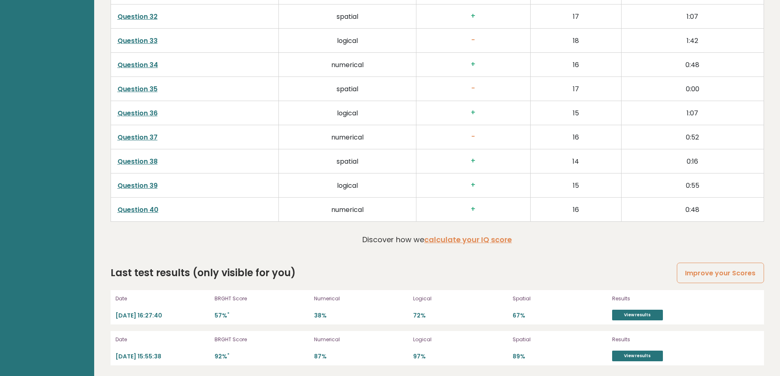
scroll to position [2131, 0]
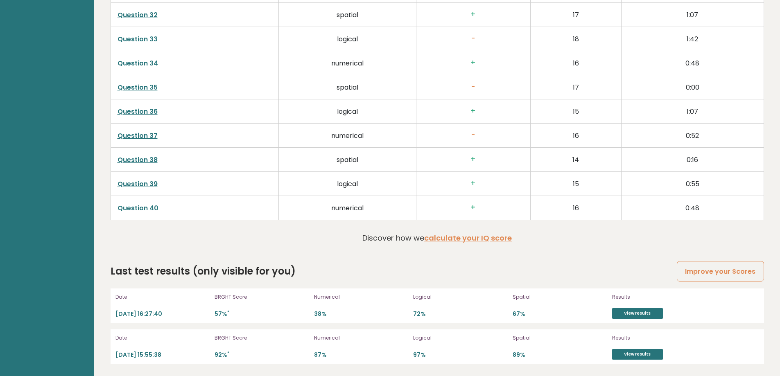
click at [143, 205] on link "Question 40" at bounding box center [138, 208] width 41 height 9
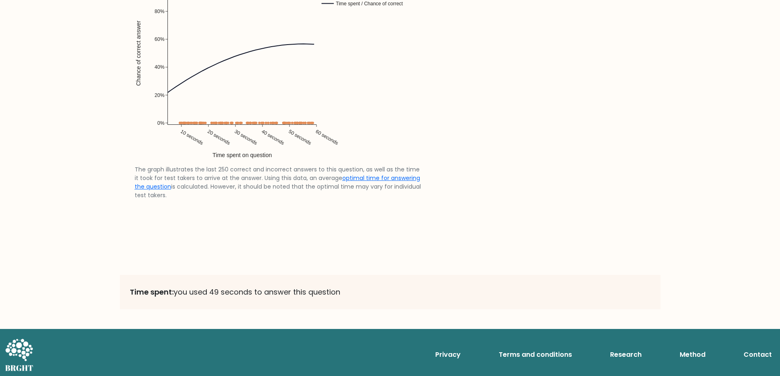
scroll to position [1769, 0]
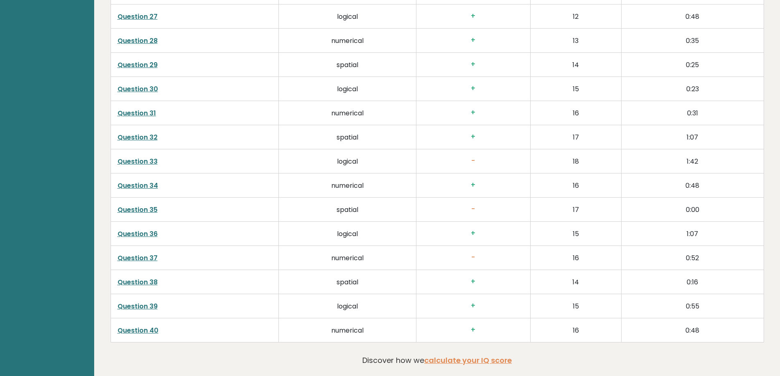
scroll to position [2131, 0]
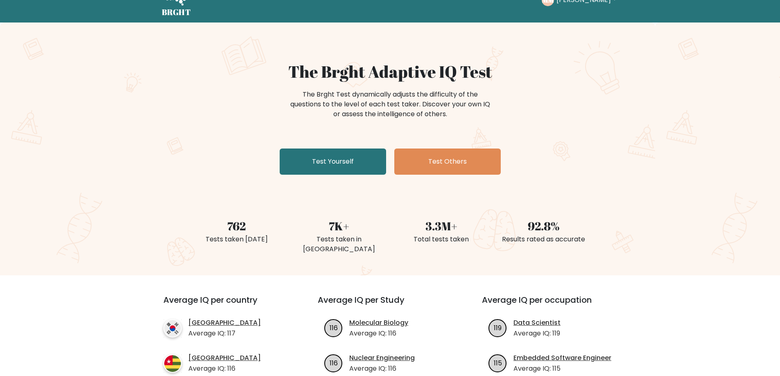
scroll to position [19, 0]
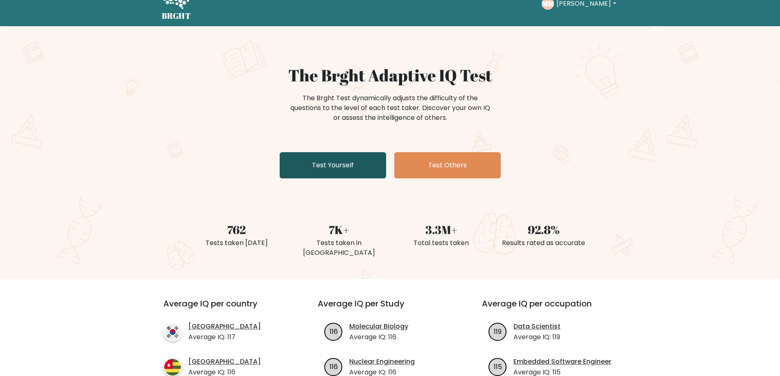
click at [338, 168] on link "Test Yourself" at bounding box center [333, 165] width 106 height 26
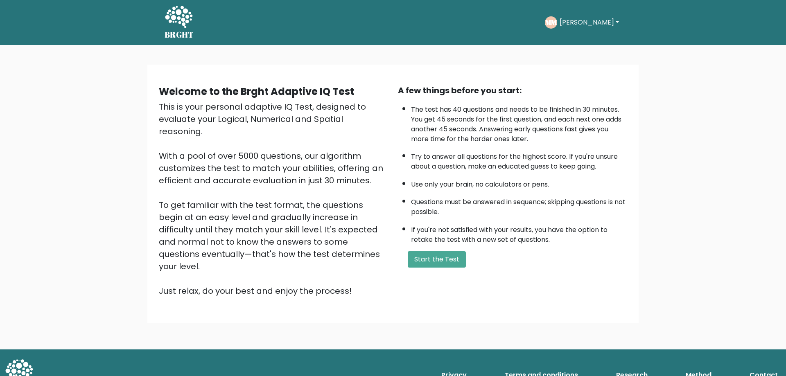
click at [600, 14] on div "[PERSON_NAME] Dashboard Profile Settings Logout" at bounding box center [583, 22] width 77 height 19
click at [596, 20] on button "[PERSON_NAME]" at bounding box center [589, 22] width 64 height 11
click at [575, 97] on link "Logout" at bounding box center [578, 94] width 65 height 13
